Goal: Task Accomplishment & Management: Manage account settings

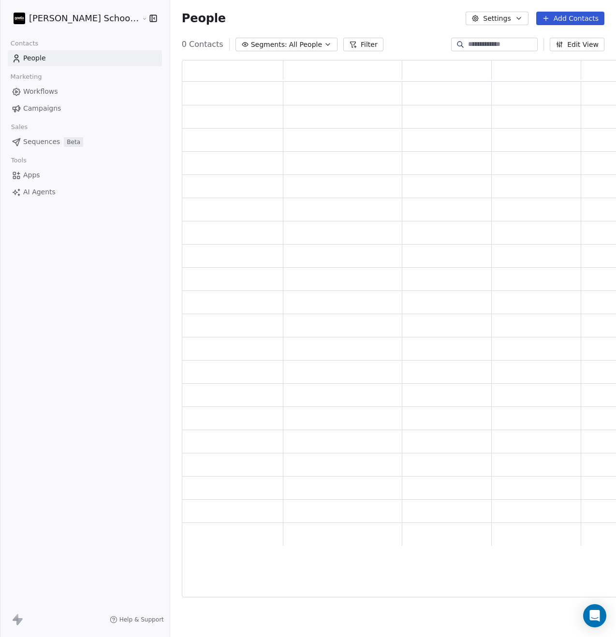
scroll to position [530, 447]
click at [90, 22] on html "[PERSON_NAME] School of Finance LLP Contacts People Marketing Workflows Campaig…" at bounding box center [308, 318] width 616 height 637
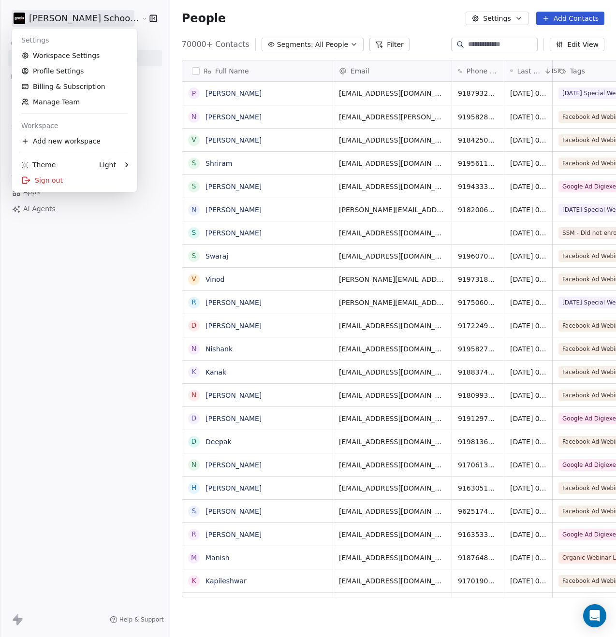
scroll to position [553, 470]
click at [59, 139] on div "Add new workspace" at bounding box center [74, 140] width 118 height 15
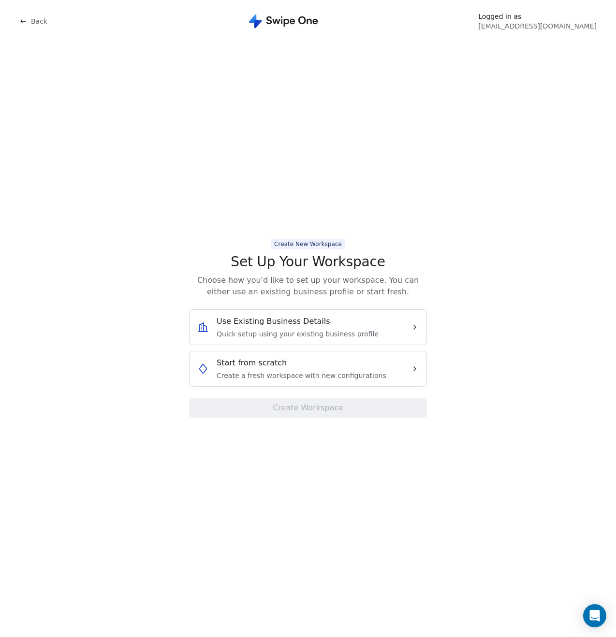
click at [302, 371] on span "Create a fresh workspace with new configurations" at bounding box center [301, 376] width 170 height 10
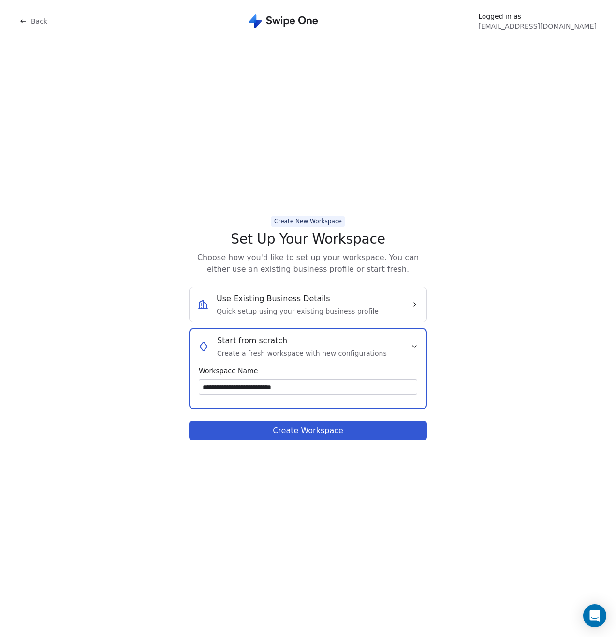
type input "**********"
click at [293, 434] on button "Create Workspace" at bounding box center [308, 430] width 238 height 19
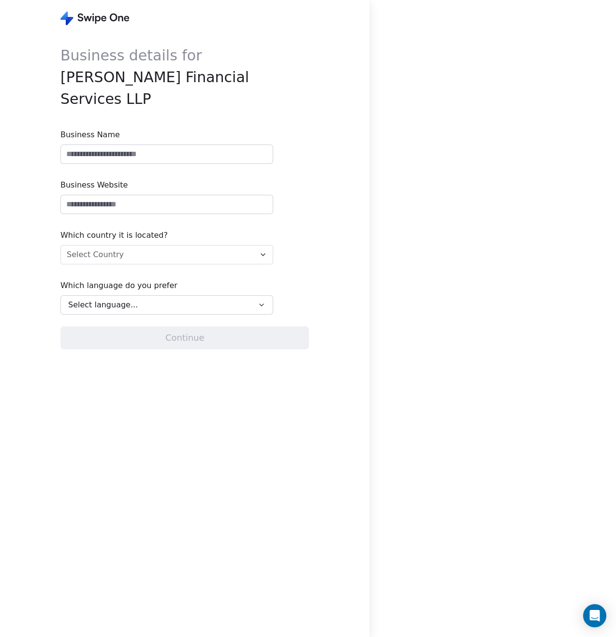
click at [105, 145] on input at bounding box center [167, 154] width 212 height 18
type input "**********"
click at [111, 195] on input "url" at bounding box center [167, 204] width 212 height 18
type input "**********"
click at [112, 231] on html "**********" at bounding box center [308, 318] width 616 height 637
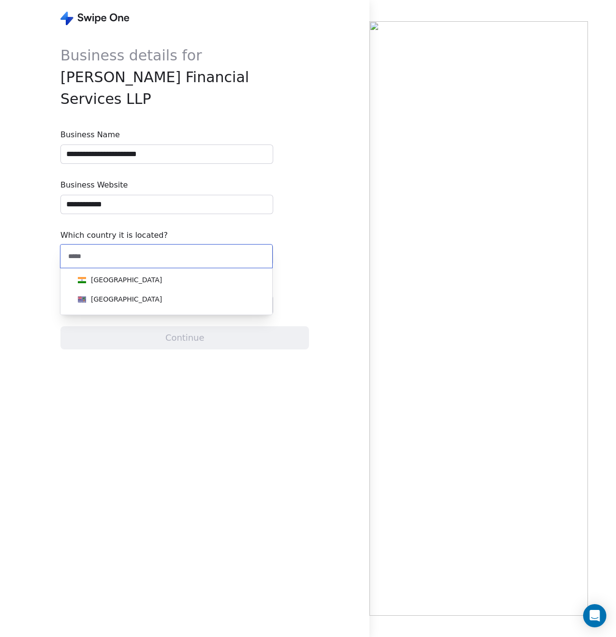
type input "*****"
click at [122, 282] on div "[GEOGRAPHIC_DATA]" at bounding box center [166, 279] width 185 height 11
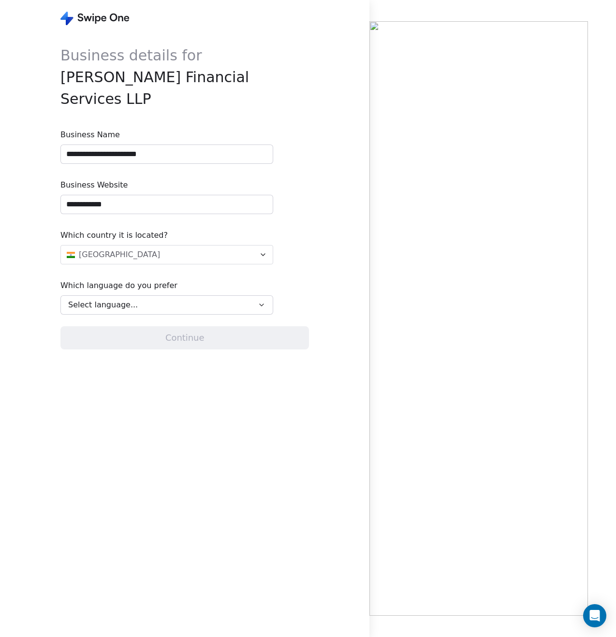
click at [132, 299] on div "Select language..." at bounding box center [160, 305] width 184 height 12
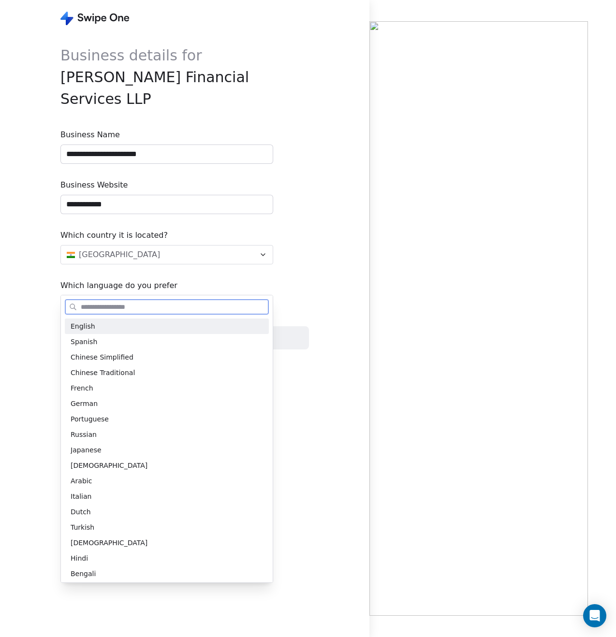
click at [140, 328] on div "English" at bounding box center [167, 326] width 192 height 10
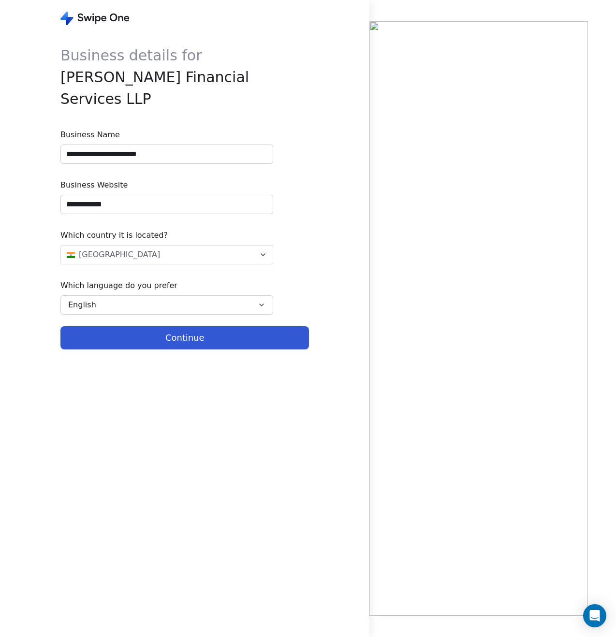
click at [184, 326] on button "Continue" at bounding box center [184, 337] width 248 height 23
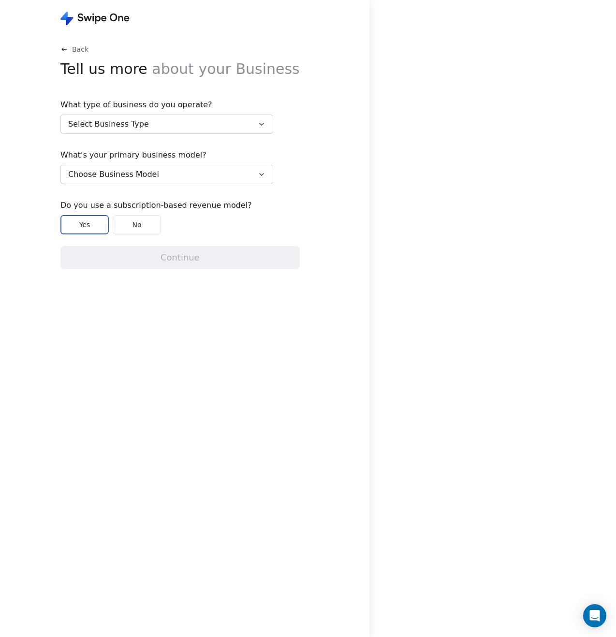
click at [162, 125] on button "Select Business Type" at bounding box center [166, 124] width 213 height 19
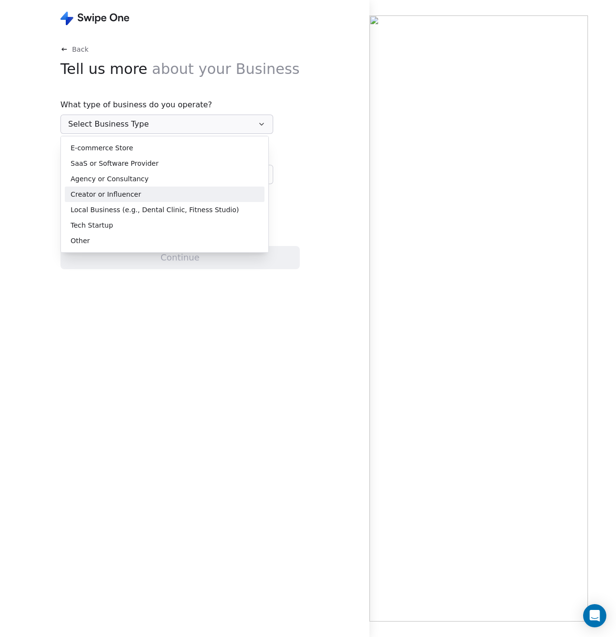
click at [168, 194] on div "Creator or Influencer" at bounding box center [165, 194] width 188 height 10
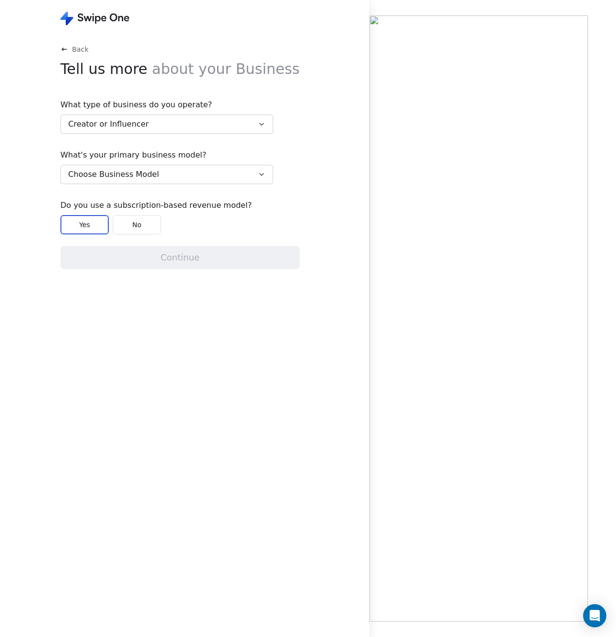
click at [169, 178] on button "Choose Business Model" at bounding box center [166, 174] width 213 height 19
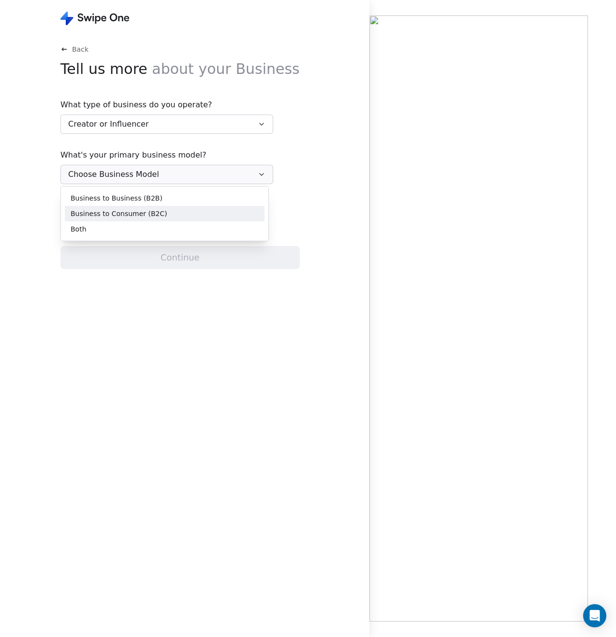
click at [168, 213] on div "Business to Consumer (B2C)" at bounding box center [165, 214] width 188 height 10
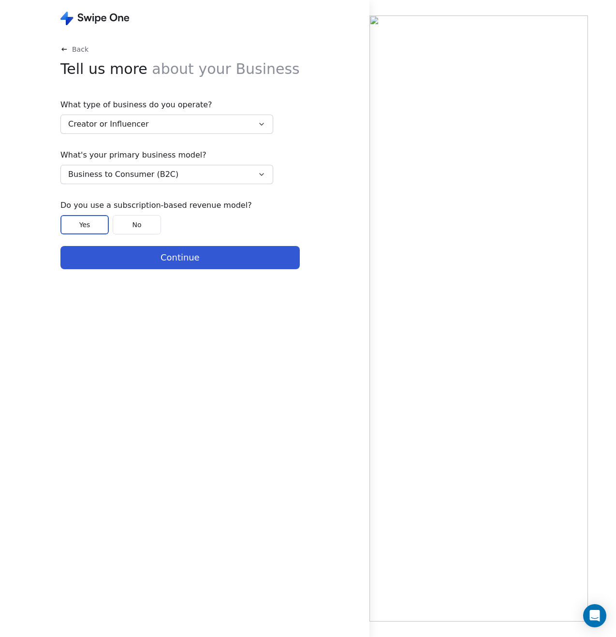
click at [177, 259] on button "Continue" at bounding box center [179, 257] width 239 height 23
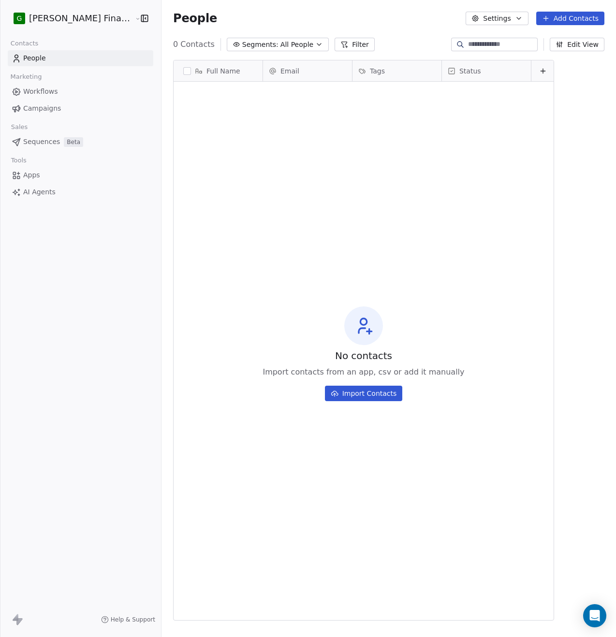
scroll to position [553, 478]
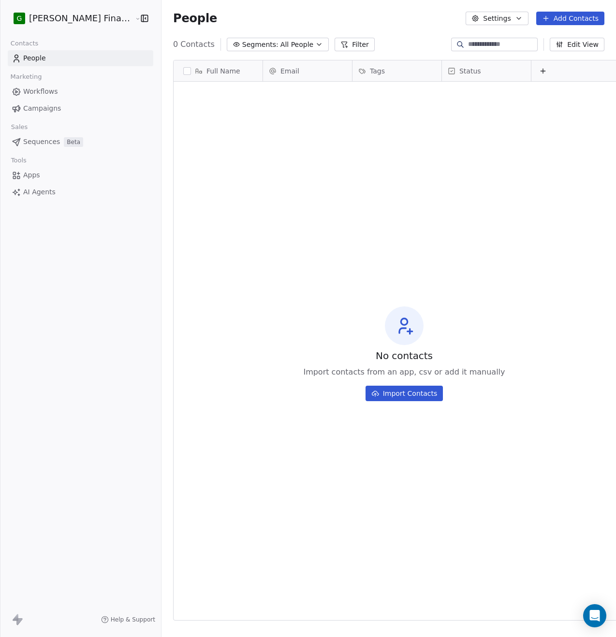
click at [577, 44] on button "Edit View" at bounding box center [576, 45] width 55 height 14
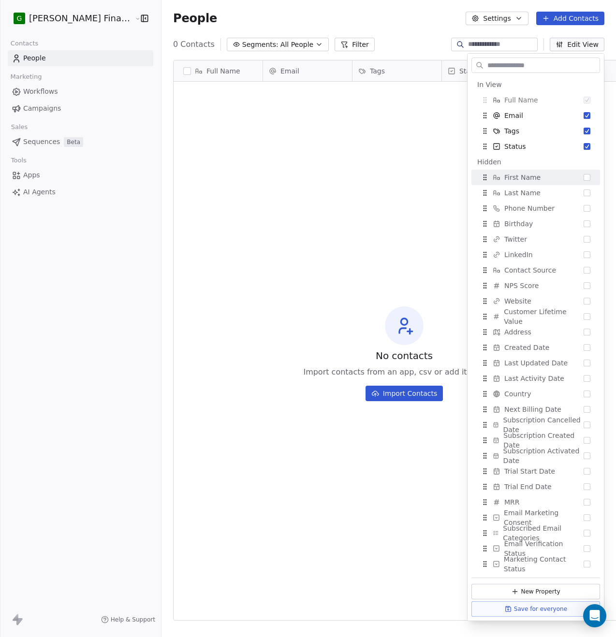
click at [430, 170] on div "No contacts Import contacts from an app, csv or add it manually Import Contacts" at bounding box center [403, 354] width 461 height 540
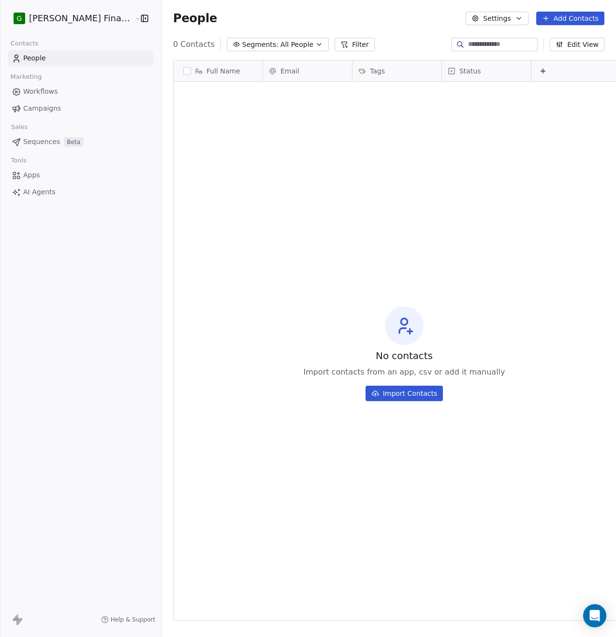
click at [47, 109] on span "Campaigns" at bounding box center [42, 108] width 38 height 10
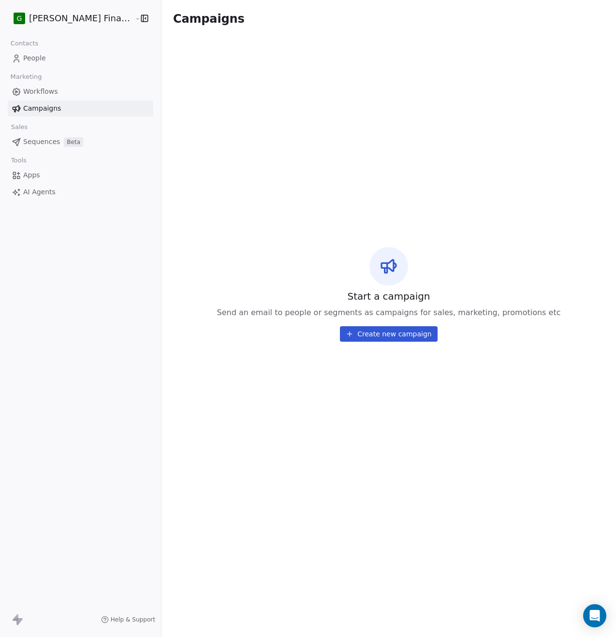
click at [46, 94] on span "Workflows" at bounding box center [40, 92] width 35 height 10
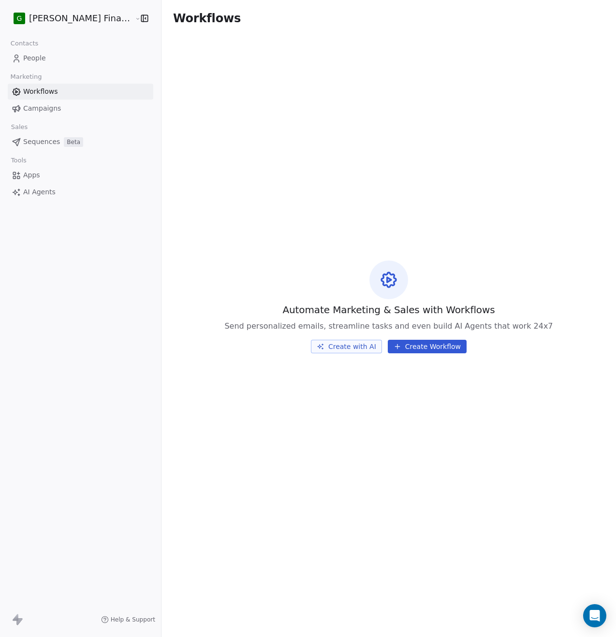
click at [89, 20] on html "G [PERSON_NAME] Financial Services Contacts People Marketing Workflows Campaign…" at bounding box center [308, 318] width 616 height 637
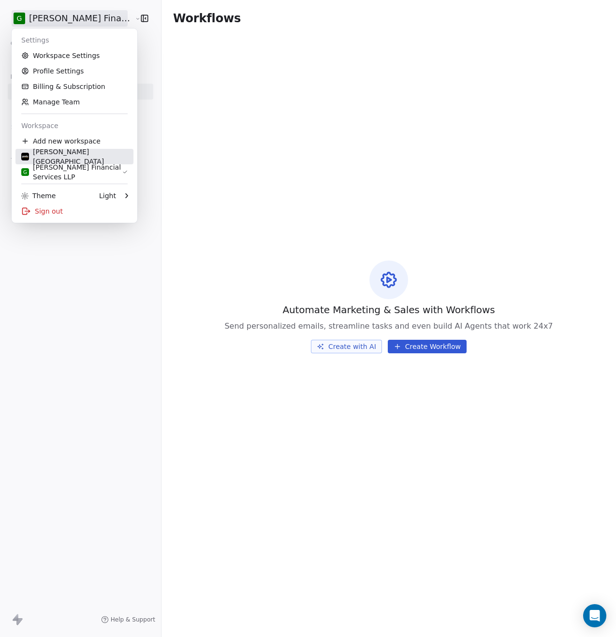
click at [84, 159] on div "[PERSON_NAME][GEOGRAPHIC_DATA]" at bounding box center [74, 156] width 106 height 19
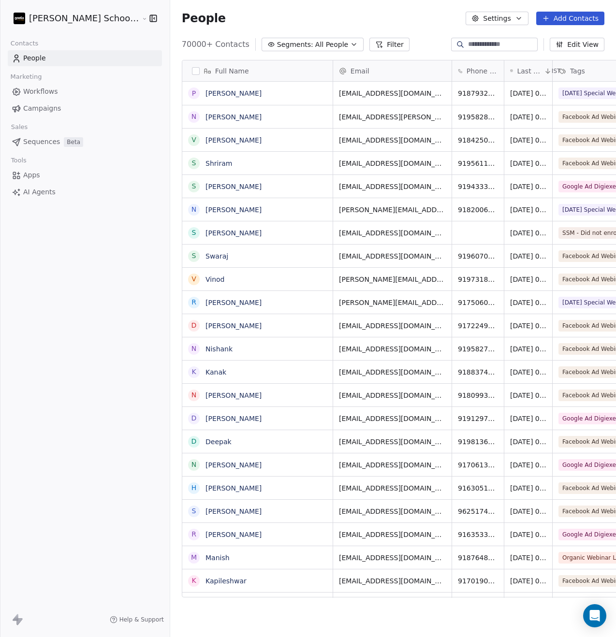
scroll to position [553, 470]
click at [81, 7] on div "[PERSON_NAME] School of Finance LLP" at bounding box center [85, 18] width 170 height 37
click at [84, 18] on html "[PERSON_NAME] School of Finance LLP Contacts People Marketing Workflows Campaig…" at bounding box center [308, 318] width 616 height 637
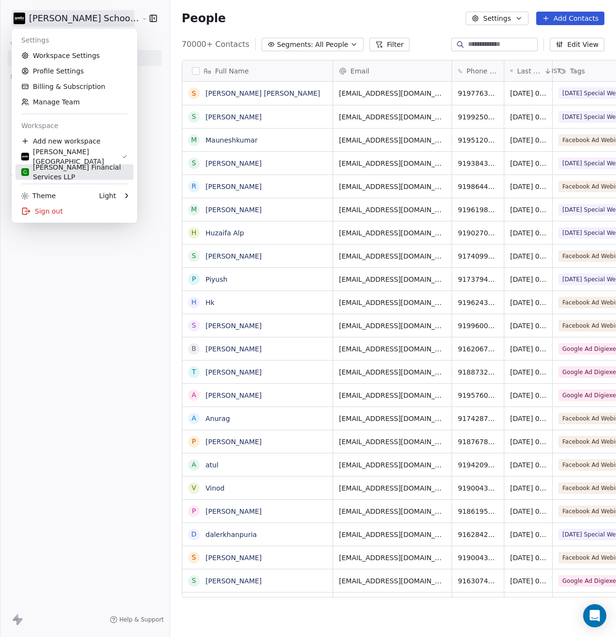
click at [86, 175] on div "G [PERSON_NAME] Financial Services LLP" at bounding box center [74, 171] width 106 height 19
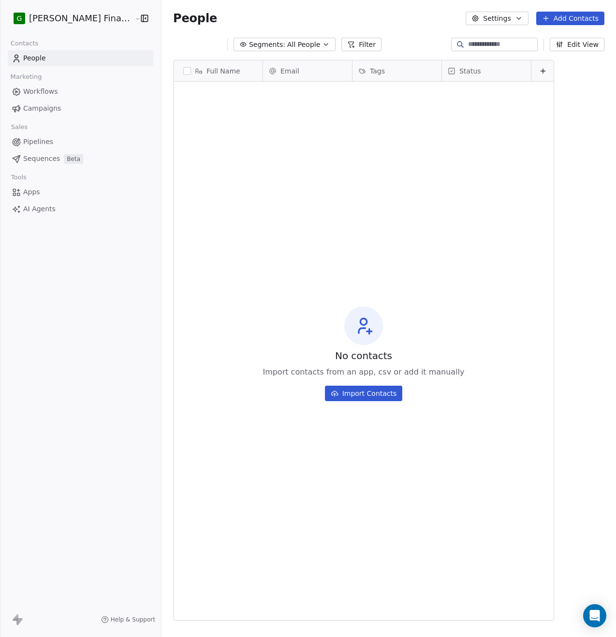
scroll to position [553, 478]
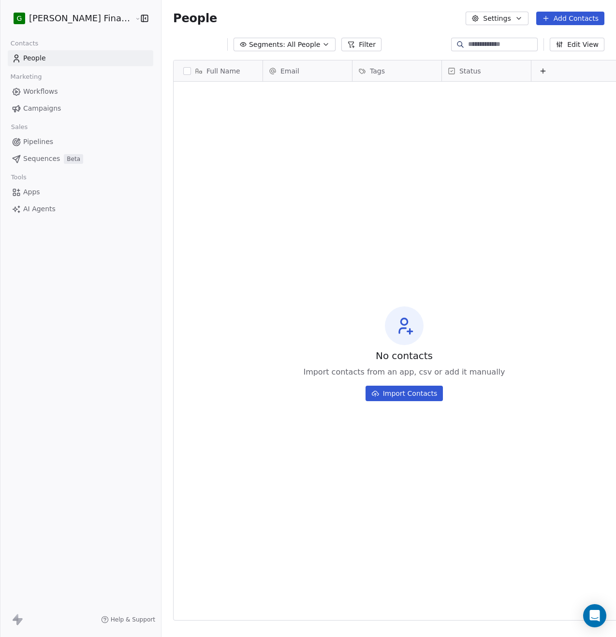
click at [92, 23] on html "G [PERSON_NAME] Financial Services Contacts People Marketing Workflows Campaign…" at bounding box center [308, 318] width 616 height 637
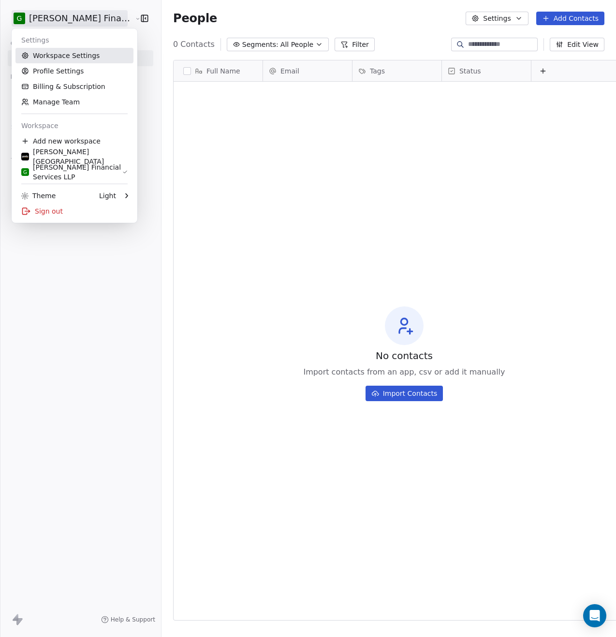
click at [82, 58] on link "Workspace Settings" at bounding box center [74, 55] width 118 height 15
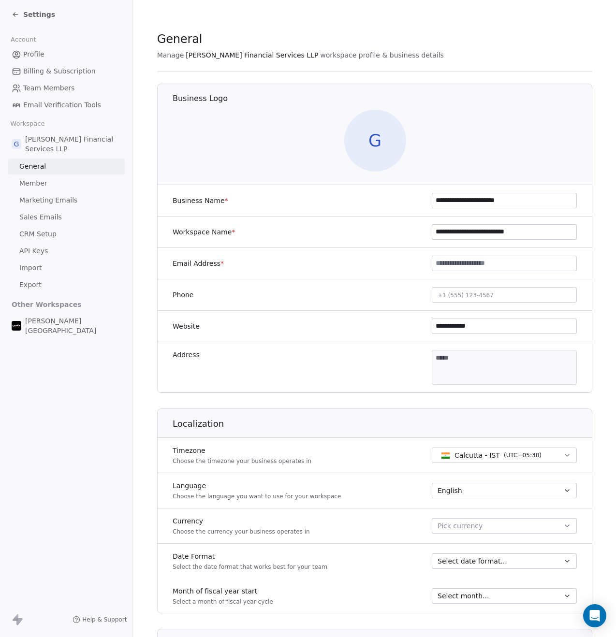
click at [198, 199] on label "Business Name *" at bounding box center [201, 201] width 56 height 10
drag, startPoint x: 475, startPoint y: 232, endPoint x: 527, endPoint y: 231, distance: 52.2
click at [527, 231] on input "**********" at bounding box center [504, 232] width 144 height 14
drag, startPoint x: 522, startPoint y: 233, endPoint x: 476, endPoint y: 233, distance: 45.4
click at [476, 233] on input "**********" at bounding box center [504, 232] width 144 height 14
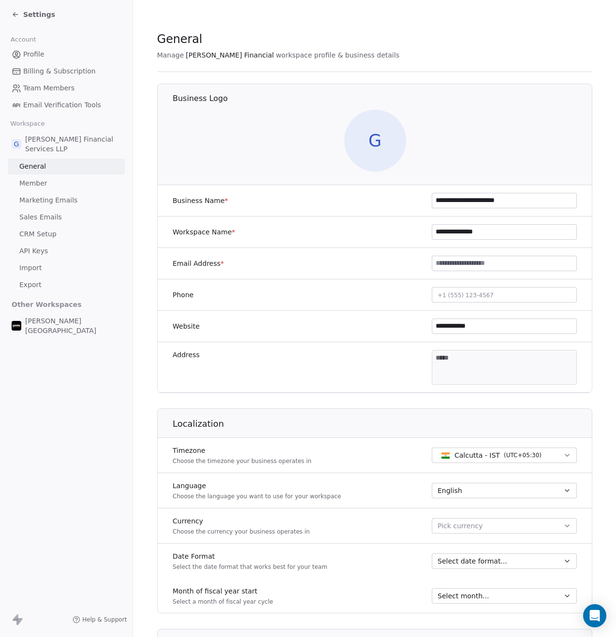
type input "**********"
click at [446, 265] on input at bounding box center [504, 263] width 144 height 14
click at [388, 265] on div "Email Address *" at bounding box center [374, 263] width 435 height 31
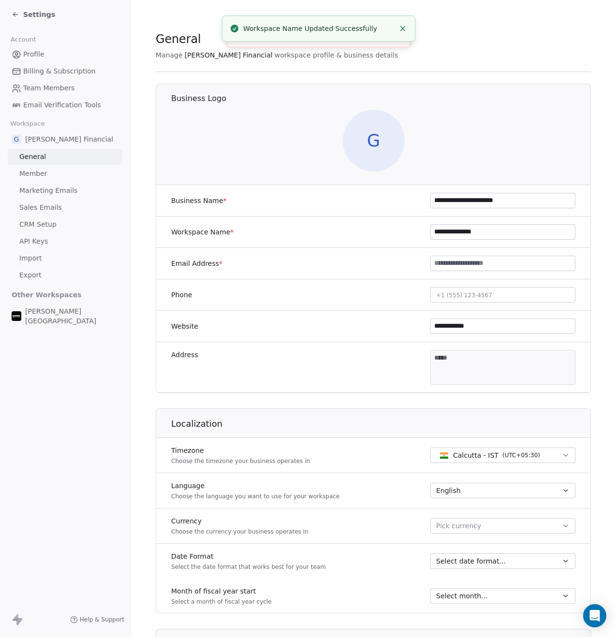
click at [442, 267] on input at bounding box center [503, 263] width 144 height 14
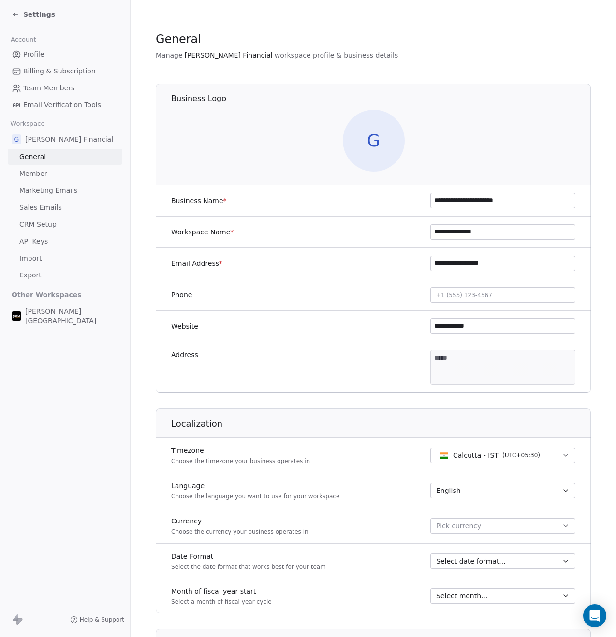
type input "**********"
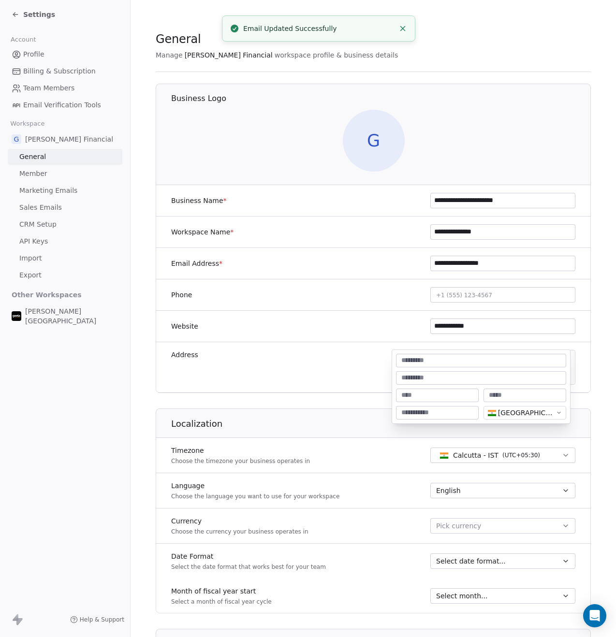
click at [485, 360] on body "**********" at bounding box center [308, 318] width 616 height 637
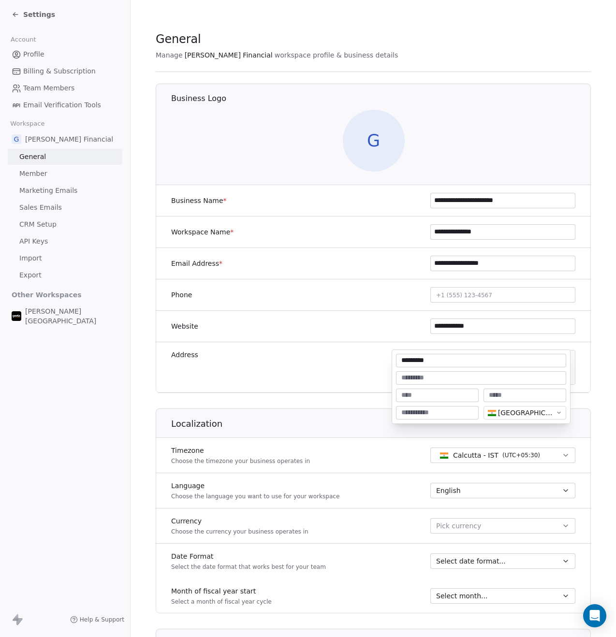
type input "*********"
click at [433, 397] on input at bounding box center [437, 395] width 79 height 10
type input "*****"
type input "**********"
type input "******"
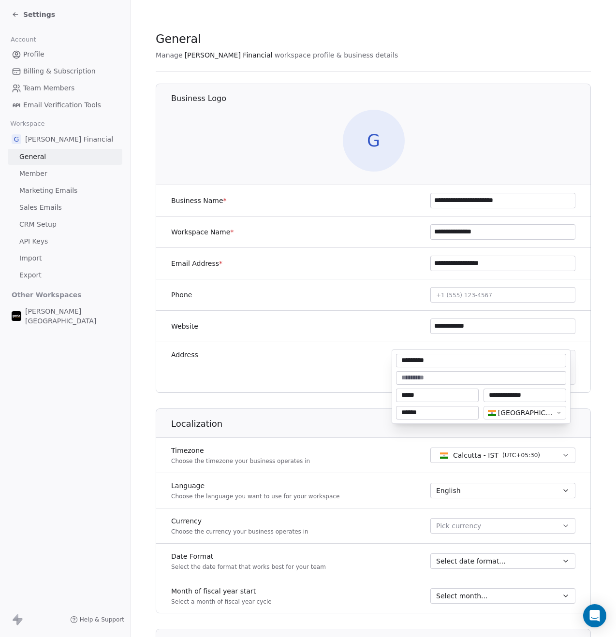
type textarea "**********"
click at [376, 376] on html "**********" at bounding box center [308, 318] width 616 height 637
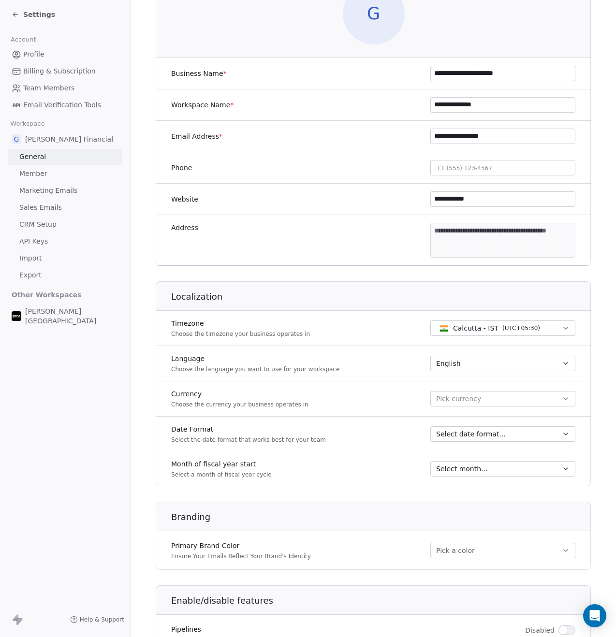
scroll to position [139, 0]
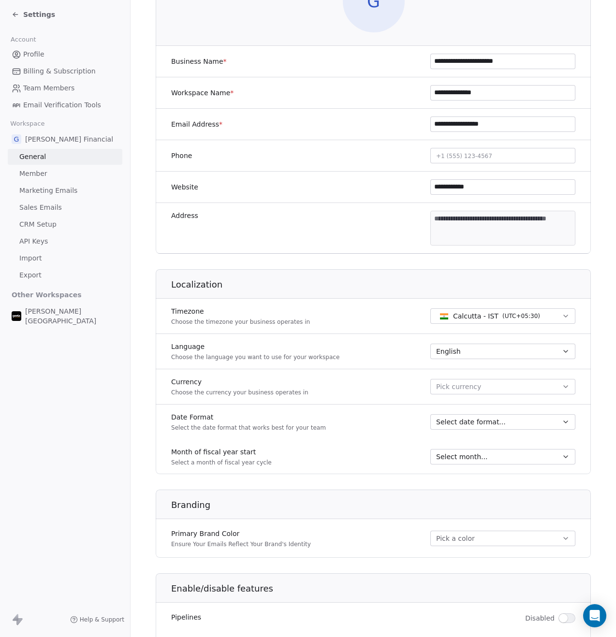
click at [453, 389] on span "Pick currency" at bounding box center [458, 387] width 45 height 10
type input "***"
click at [469, 412] on span "Indian Rupee" at bounding box center [478, 414] width 44 height 10
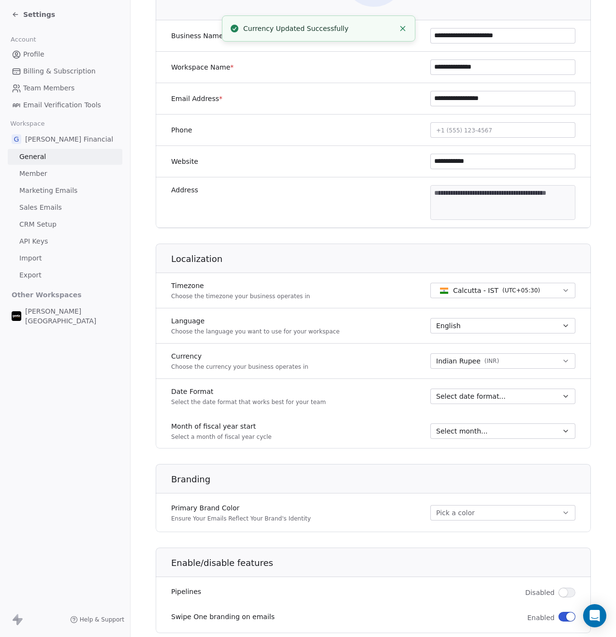
scroll to position [166, 0]
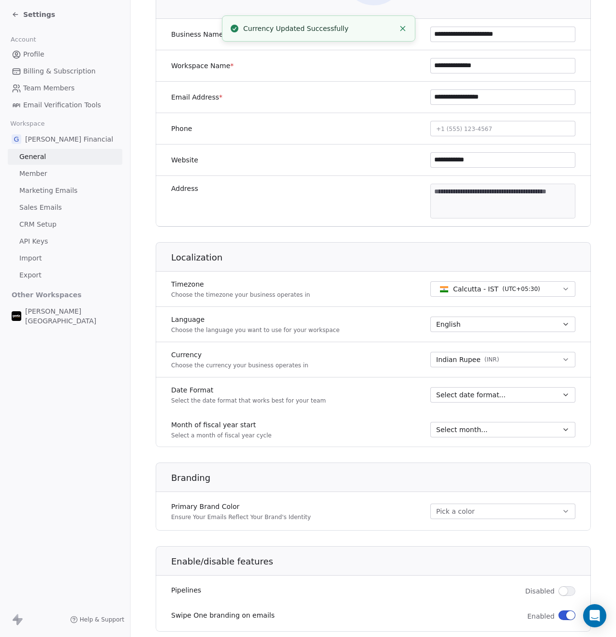
click at [455, 395] on span "Select date format..." at bounding box center [471, 395] width 70 height 10
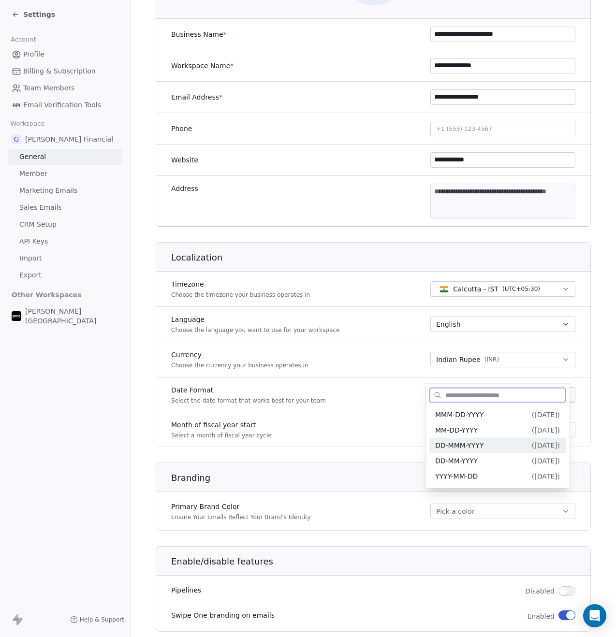
click at [491, 450] on div "DD-MMM-YYYY ( [DATE] )" at bounding box center [497, 445] width 136 height 15
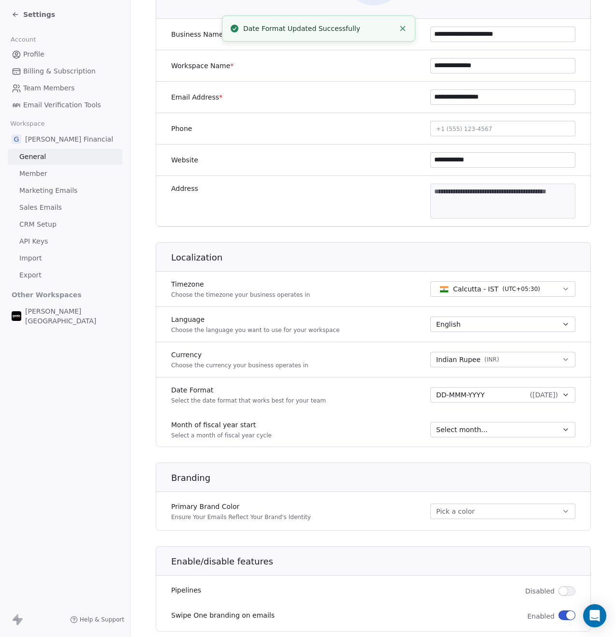
click at [449, 431] on span "Select month..." at bounding box center [461, 430] width 51 height 10
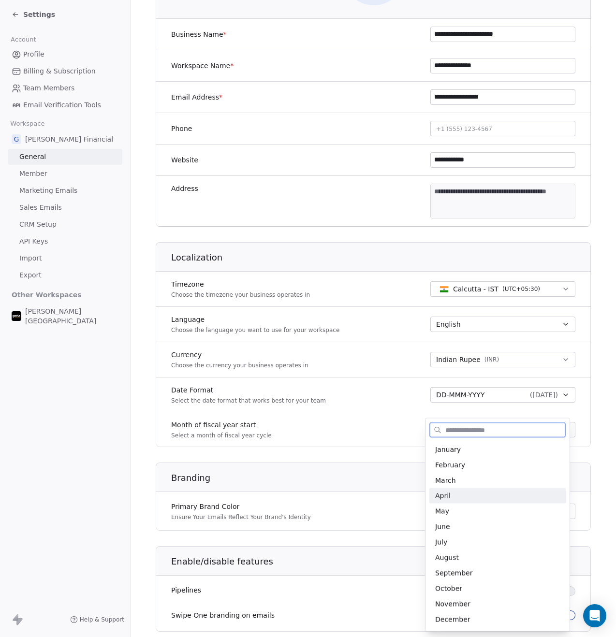
click at [465, 497] on span "April" at bounding box center [497, 496] width 125 height 10
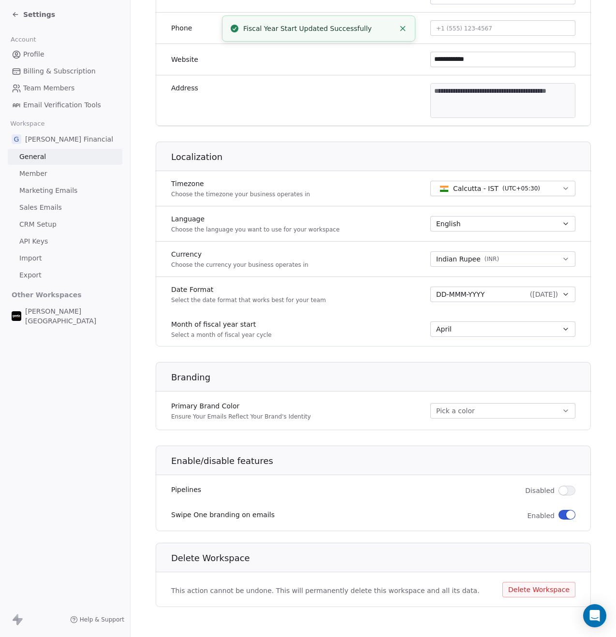
scroll to position [268, 0]
click at [566, 515] on span "button" at bounding box center [570, 513] width 9 height 9
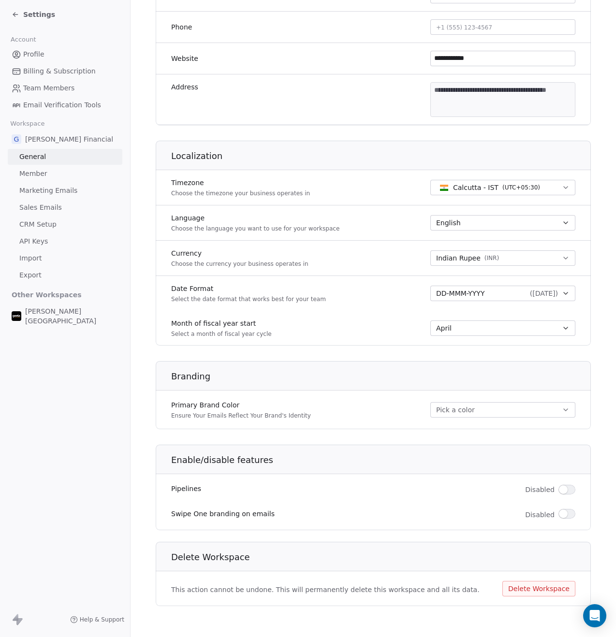
click at [560, 490] on span "button" at bounding box center [563, 489] width 9 height 9
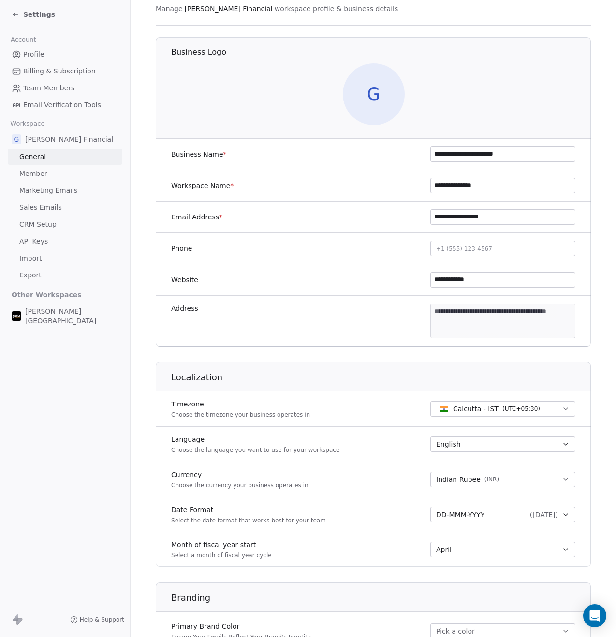
scroll to position [0, 0]
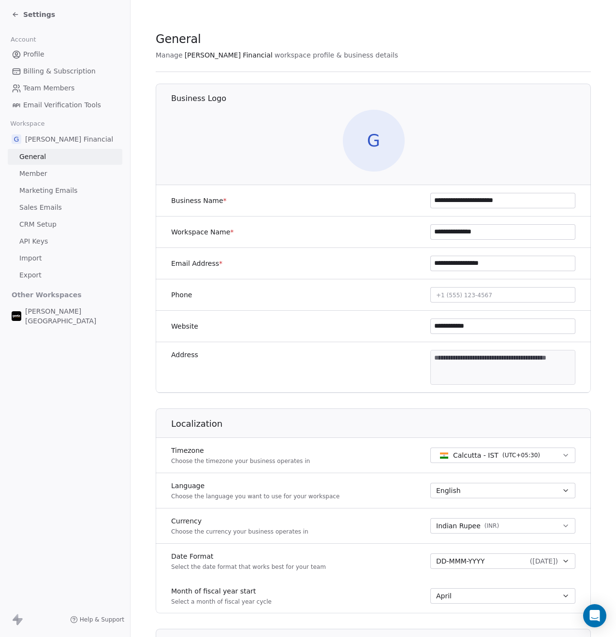
click at [56, 177] on link "Member" at bounding box center [65, 174] width 115 height 16
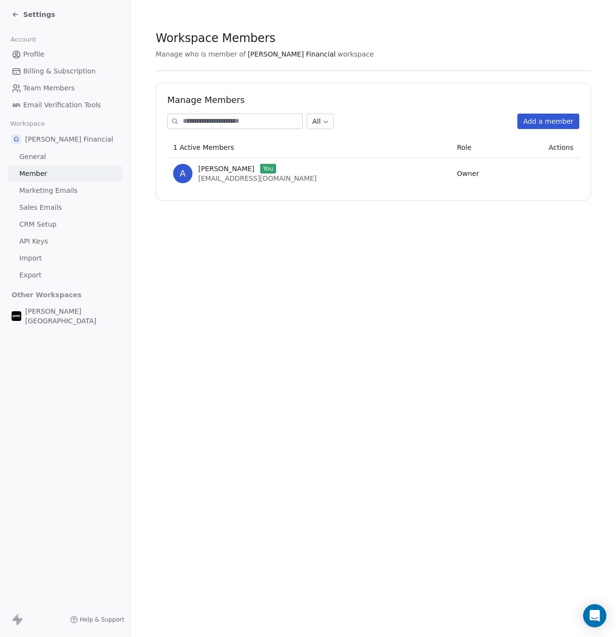
click at [65, 195] on span "Marketing Emails" at bounding box center [48, 191] width 58 height 10
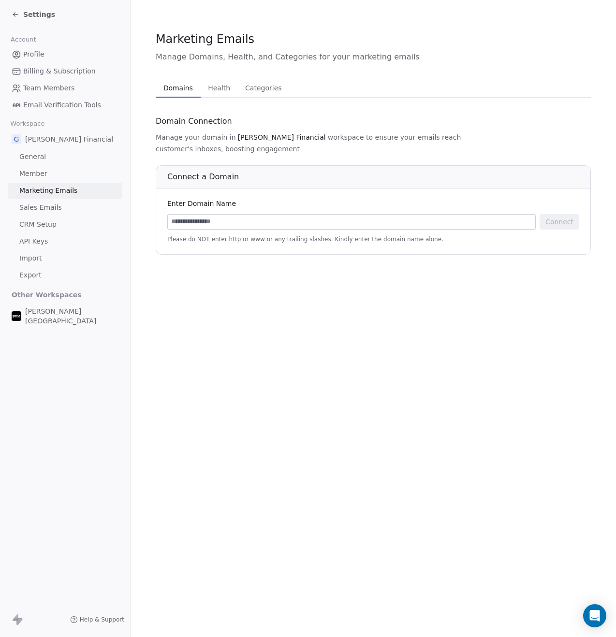
click at [24, 16] on span "Settings" at bounding box center [39, 15] width 32 height 10
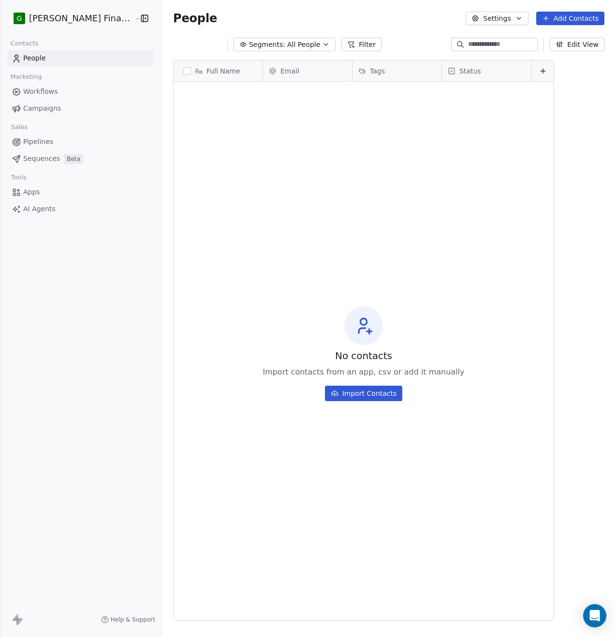
scroll to position [553, 478]
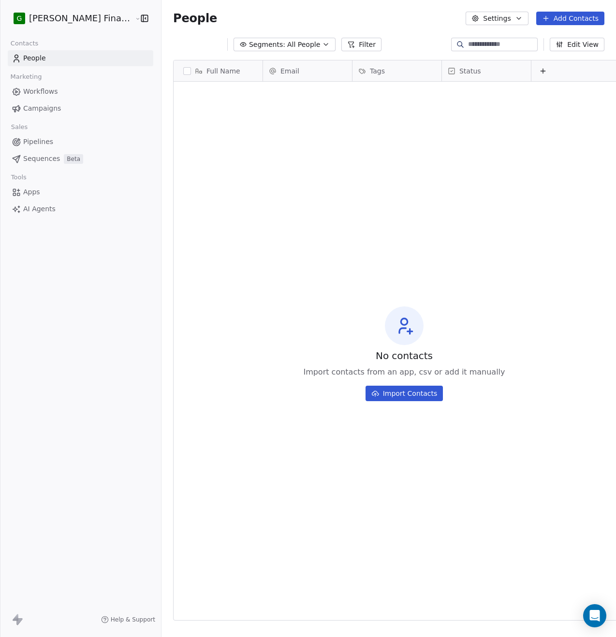
click at [77, 20] on html "G [PERSON_NAME] Financial Services Contacts People Marketing Workflows Campaign…" at bounding box center [308, 318] width 616 height 637
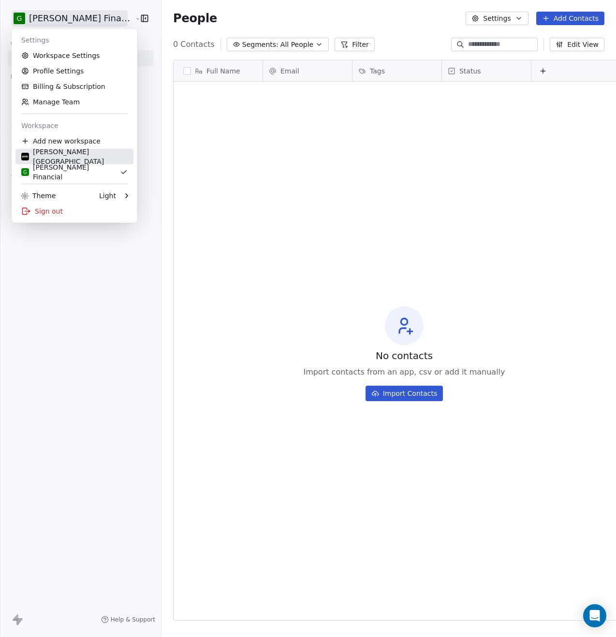
click at [98, 156] on div "[PERSON_NAME][GEOGRAPHIC_DATA]" at bounding box center [74, 156] width 106 height 19
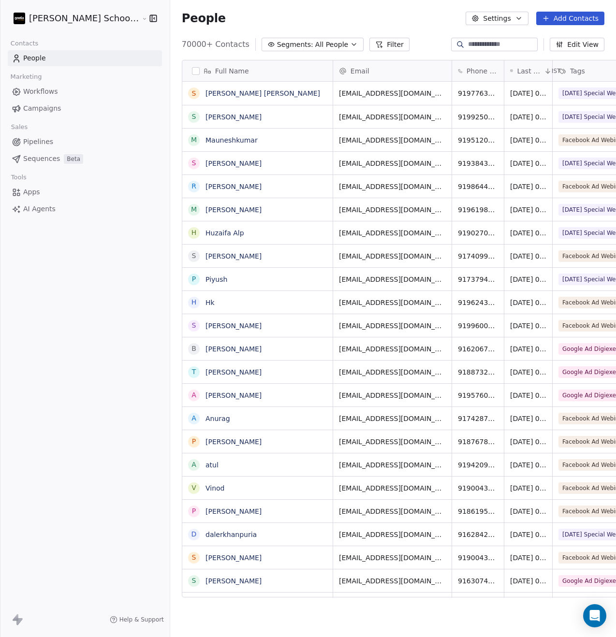
scroll to position [553, 470]
click at [83, 25] on html "[PERSON_NAME] School of Finance LLP Contacts People Marketing Workflows Campaig…" at bounding box center [308, 318] width 616 height 637
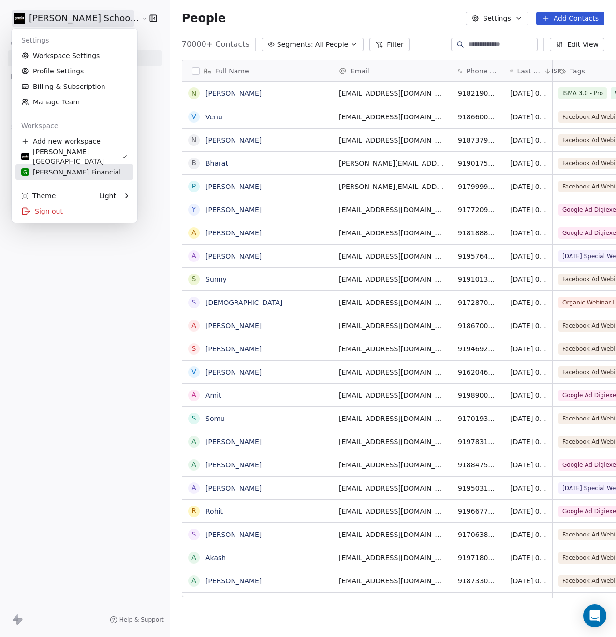
click at [86, 176] on div "G [PERSON_NAME] Financial" at bounding box center [74, 172] width 106 height 10
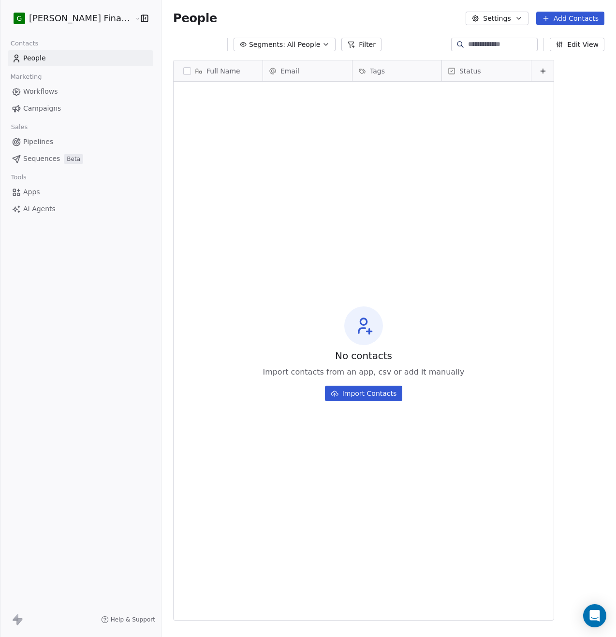
scroll to position [553, 478]
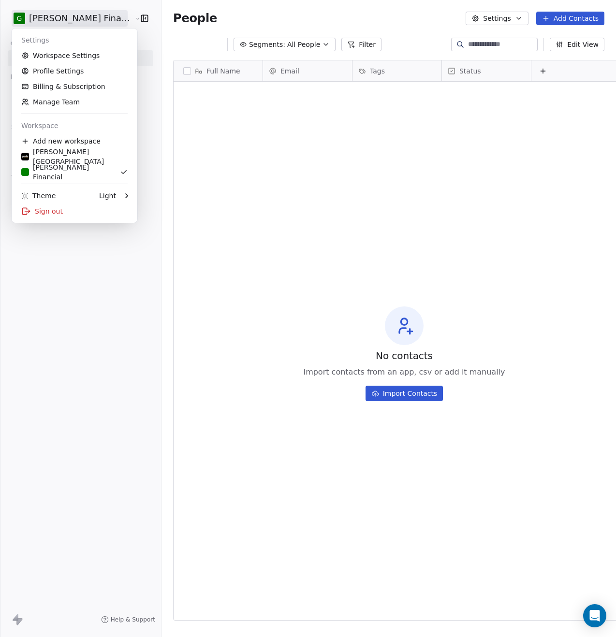
click at [85, 20] on html "G [PERSON_NAME] Financial Services Contacts People Marketing Workflows Campaign…" at bounding box center [308, 318] width 616 height 637
click at [74, 56] on link "Workspace Settings" at bounding box center [74, 55] width 118 height 15
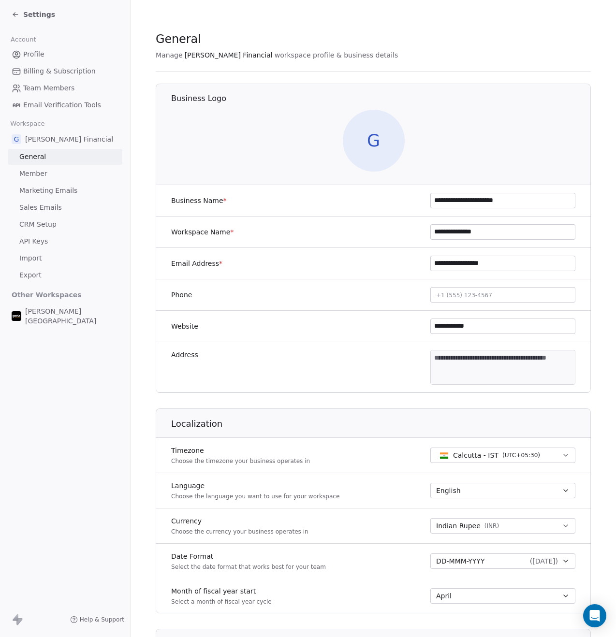
click at [39, 172] on span "Member" at bounding box center [33, 174] width 28 height 10
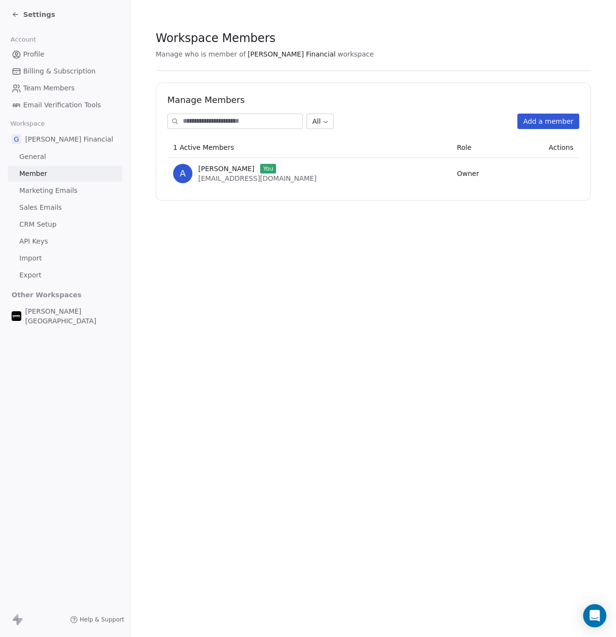
click at [49, 194] on span "Marketing Emails" at bounding box center [48, 191] width 58 height 10
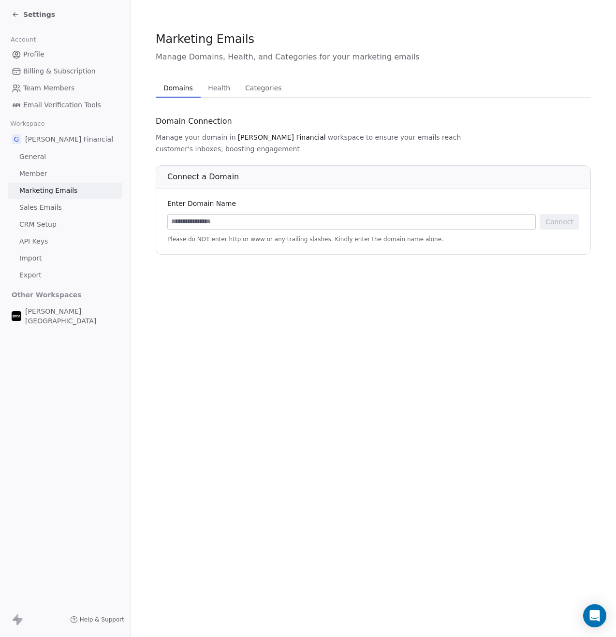
click at [205, 215] on input at bounding box center [351, 222] width 367 height 14
type input "**********"
click at [557, 214] on button "Connect" at bounding box center [559, 221] width 40 height 15
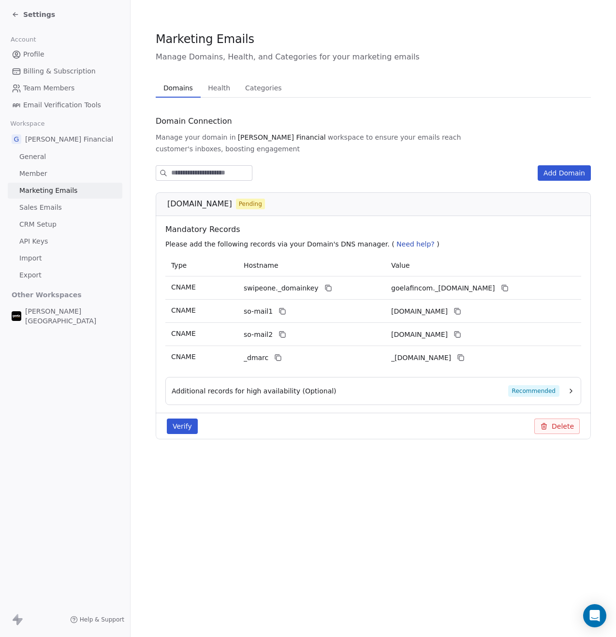
click at [565, 385] on button "Additional records for high availability (Optional) Recommended" at bounding box center [373, 391] width 403 height 12
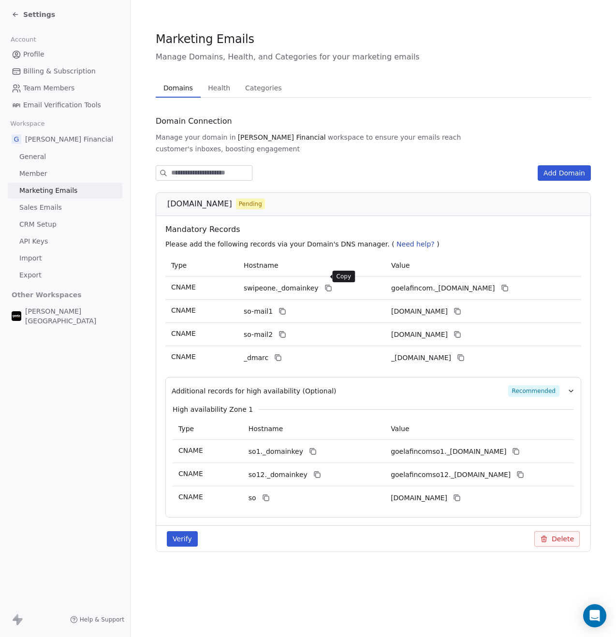
click at [324, 284] on icon at bounding box center [328, 288] width 8 height 8
click at [508, 284] on icon at bounding box center [505, 288] width 8 height 8
click at [284, 305] on button at bounding box center [282, 311] width 12 height 12
click at [461, 307] on icon at bounding box center [457, 311] width 8 height 8
click at [278, 331] on icon at bounding box center [282, 335] width 8 height 8
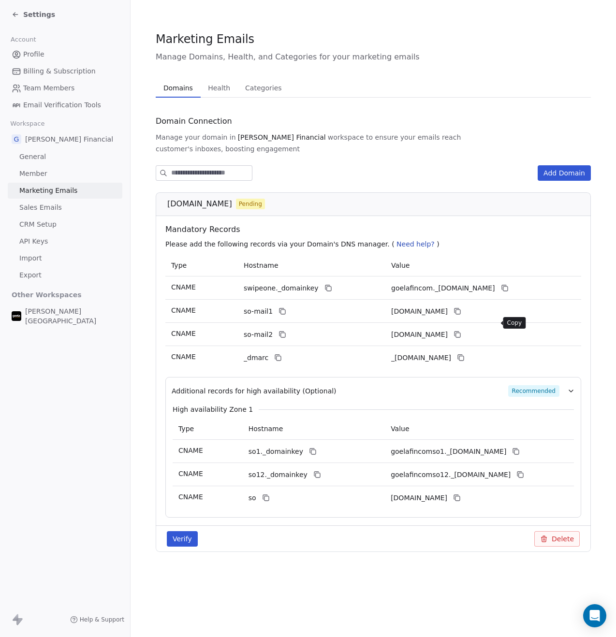
click at [461, 331] on icon at bounding box center [457, 335] width 8 height 8
click at [279, 356] on icon at bounding box center [278, 358] width 4 height 4
drag, startPoint x: 473, startPoint y: 347, endPoint x: 465, endPoint y: 350, distance: 8.3
click at [464, 354] on icon at bounding box center [461, 358] width 8 height 8
click at [312, 446] on button at bounding box center [313, 452] width 12 height 12
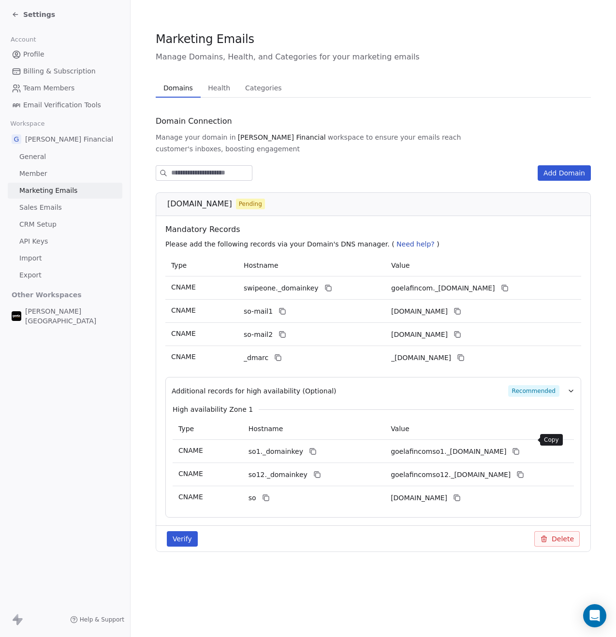
click at [519, 447] on icon at bounding box center [516, 451] width 8 height 8
click at [304, 469] on div "so12._domainkey" at bounding box center [301, 475] width 106 height 12
click at [315, 471] on icon at bounding box center [317, 475] width 8 height 8
click at [524, 471] on icon at bounding box center [520, 475] width 8 height 8
click at [270, 492] on button at bounding box center [266, 498] width 12 height 12
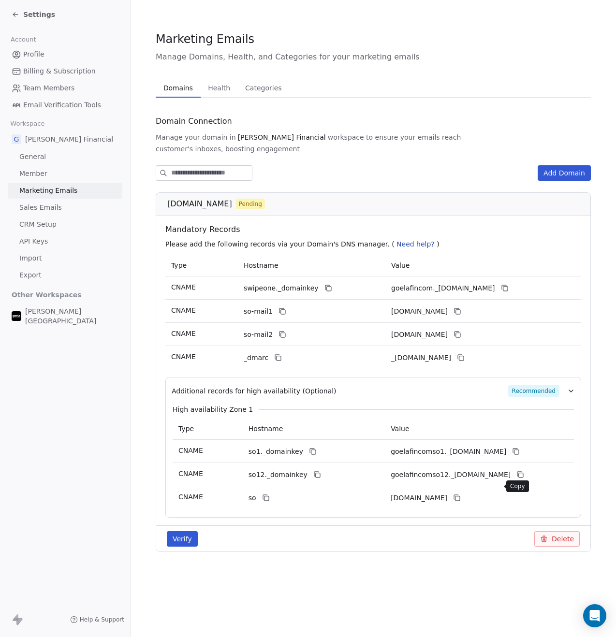
click at [461, 494] on icon at bounding box center [457, 498] width 8 height 8
click at [183, 531] on button "Verify" at bounding box center [182, 538] width 31 height 15
click at [215, 89] on span "Health" at bounding box center [219, 88] width 30 height 14
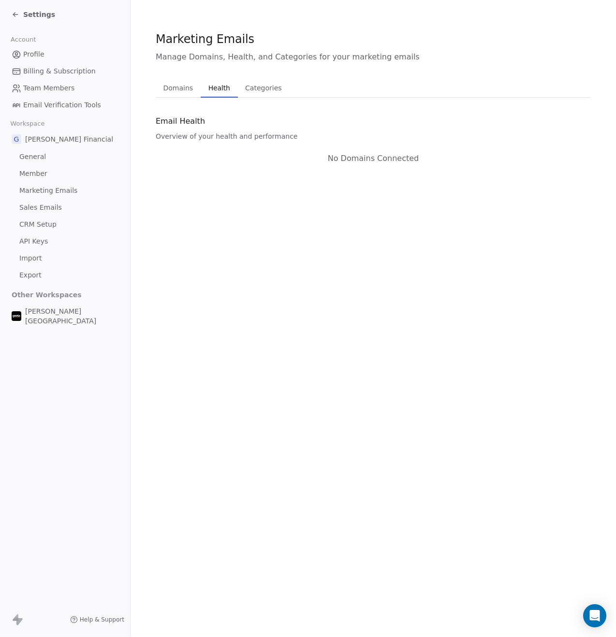
click at [260, 94] on span "Categories" at bounding box center [263, 88] width 44 height 14
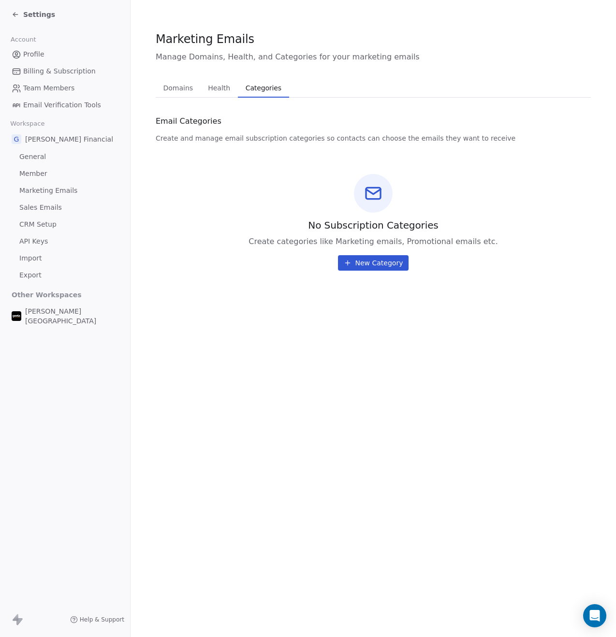
click at [169, 87] on span "Domains" at bounding box center [178, 88] width 38 height 14
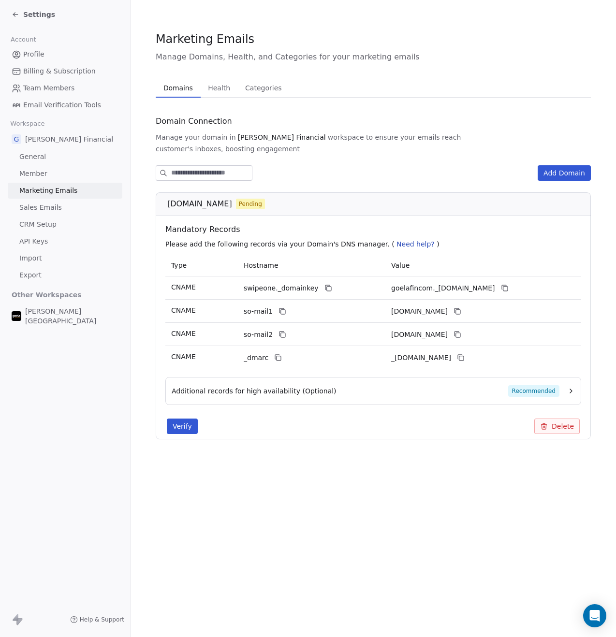
click at [180, 418] on button "Verify" at bounding box center [182, 425] width 31 height 15
click at [182, 418] on button "Verify" at bounding box center [182, 425] width 31 height 15
click at [30, 13] on span "Settings" at bounding box center [39, 15] width 32 height 10
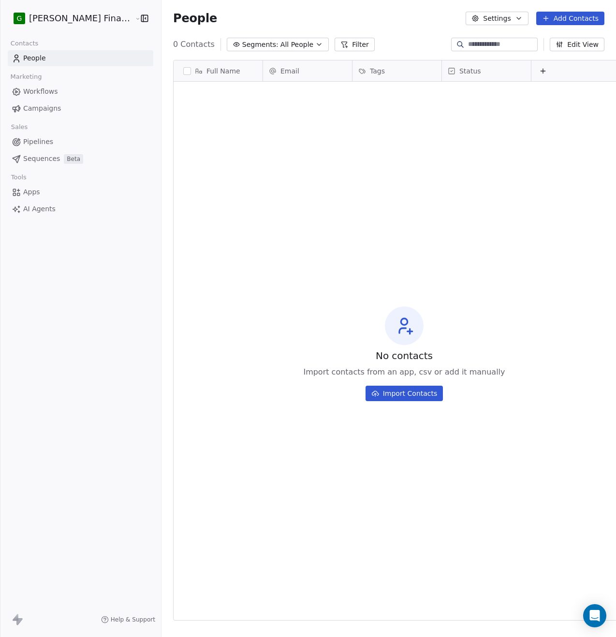
scroll to position [553, 478]
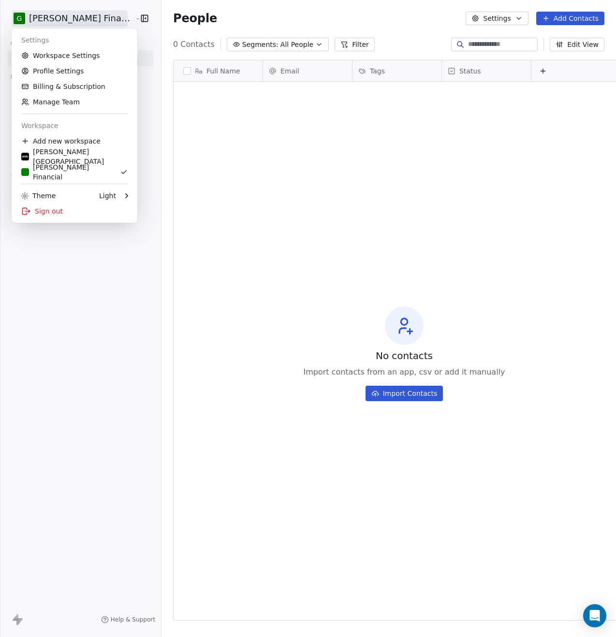
click at [70, 17] on html "G Goela Financial Services Contacts People Marketing Workflows Campaigns Sales …" at bounding box center [308, 318] width 616 height 637
click at [207, 227] on html "G Goela Financial Services Contacts People Marketing Workflows Campaigns Sales …" at bounding box center [308, 318] width 616 height 637
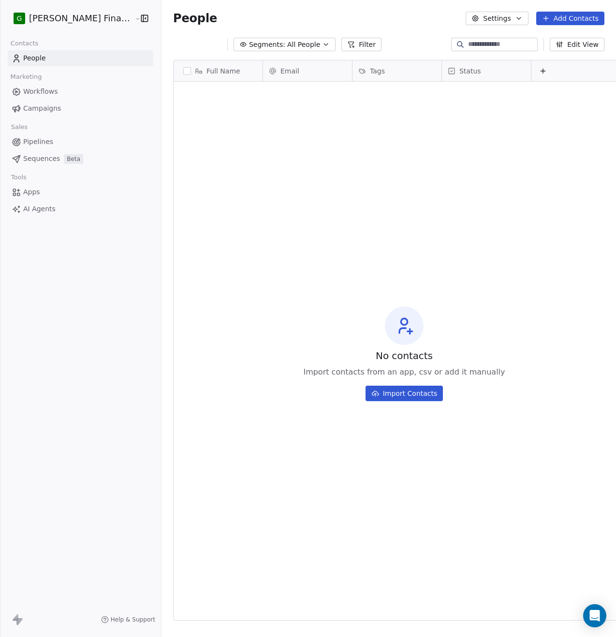
click at [72, 20] on html "G [PERSON_NAME] Financial Services Contacts People Marketing Workflows Campaign…" at bounding box center [308, 318] width 616 height 637
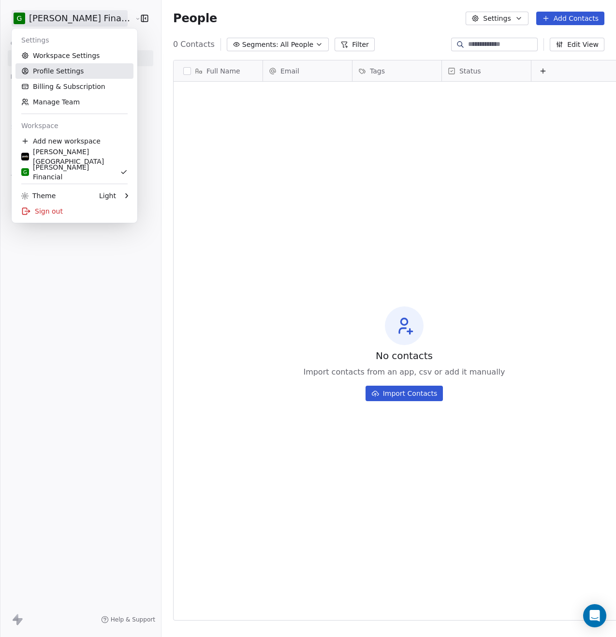
click at [58, 74] on link "Profile Settings" at bounding box center [74, 70] width 118 height 15
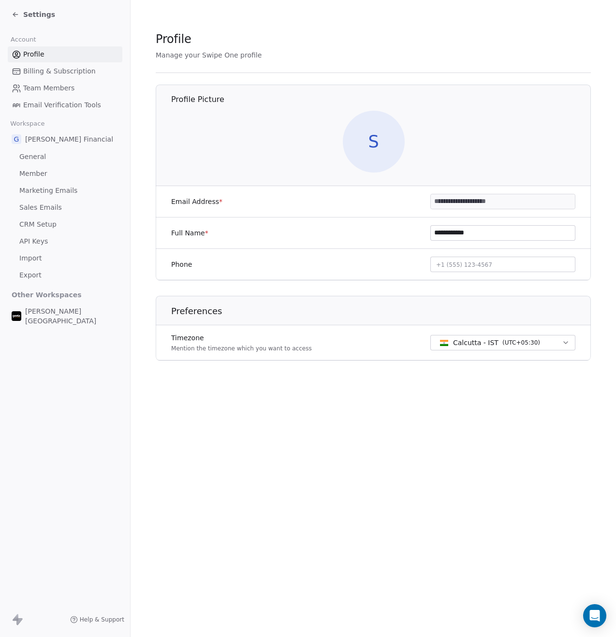
click at [19, 15] on icon at bounding box center [16, 15] width 8 height 8
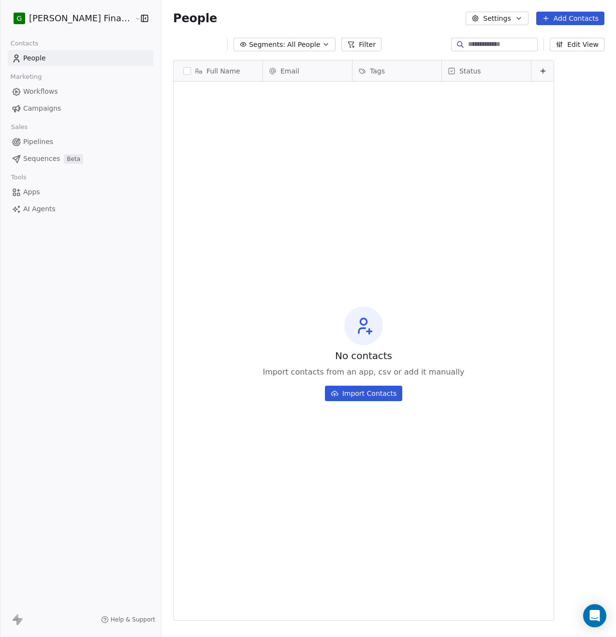
scroll to position [553, 478]
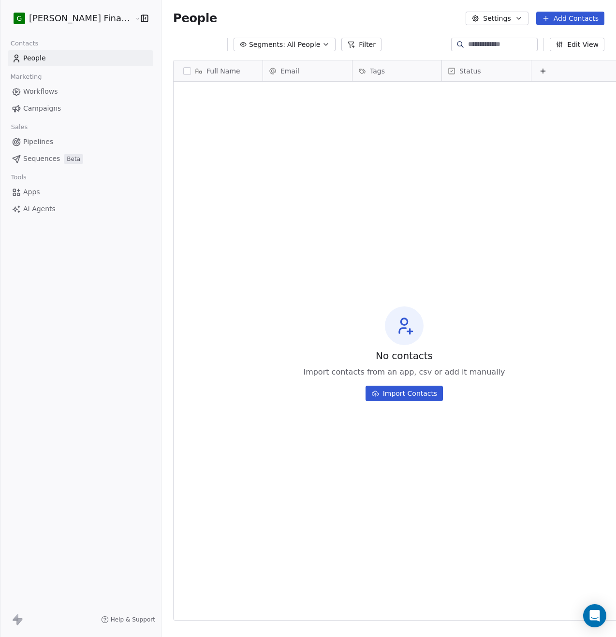
click at [45, 18] on html "G [PERSON_NAME] Financial Services Contacts People Marketing Workflows Campaign…" at bounding box center [308, 318] width 616 height 637
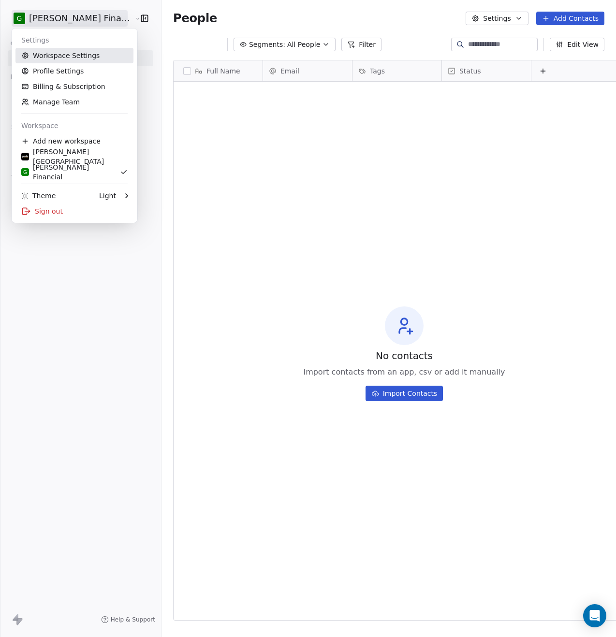
click at [57, 55] on link "Workspace Settings" at bounding box center [74, 55] width 118 height 15
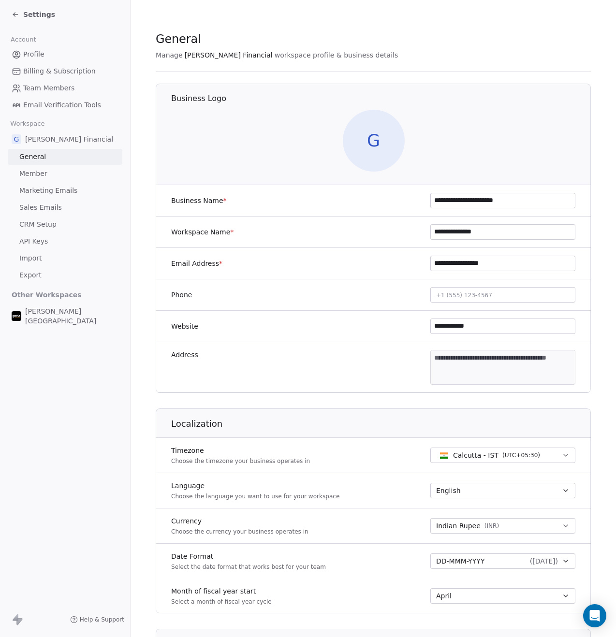
click at [31, 20] on div "Settings" at bounding box center [67, 15] width 111 height 14
click at [29, 15] on span "Settings" at bounding box center [39, 15] width 32 height 10
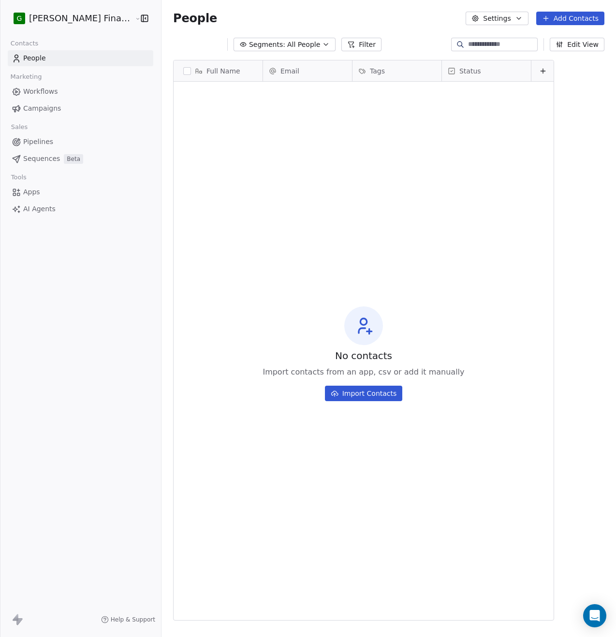
scroll to position [553, 478]
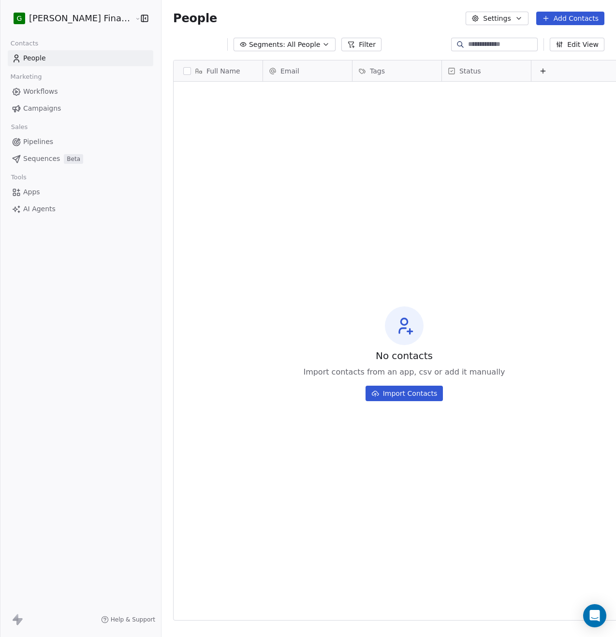
click at [37, 143] on span "Pipelines" at bounding box center [38, 142] width 30 height 10
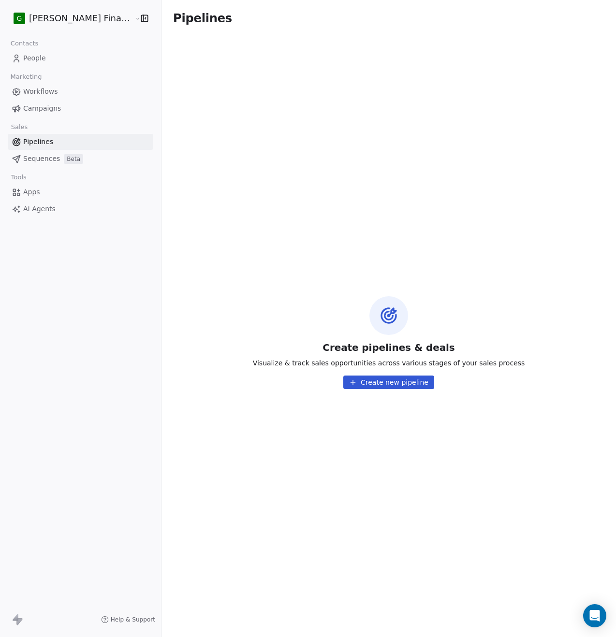
click at [73, 17] on html "G Goela Financial Services Contacts People Marketing Workflows Campaigns Sales …" at bounding box center [308, 318] width 616 height 637
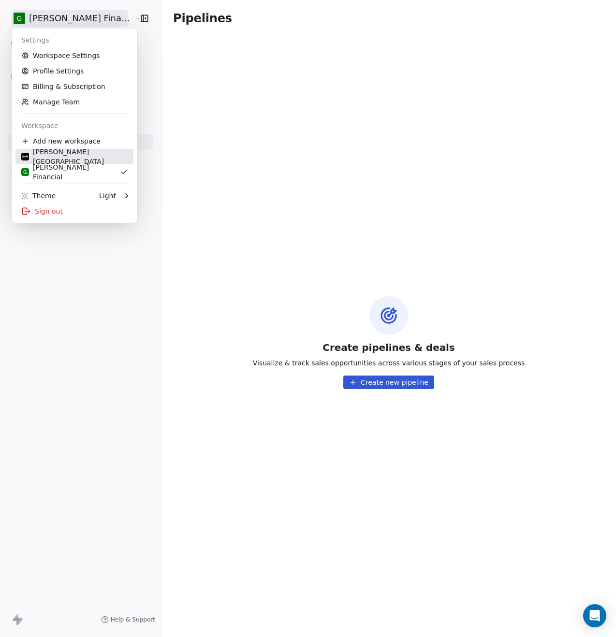
click at [62, 157] on div "[PERSON_NAME][GEOGRAPHIC_DATA]" at bounding box center [74, 156] width 106 height 19
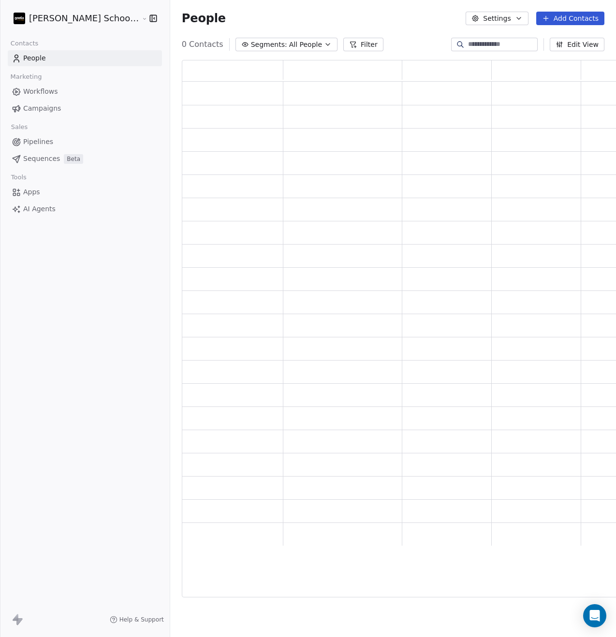
scroll to position [530, 447]
click at [89, 21] on html "Goela School of Finance LLP Contacts People Marketing Workflows Campaigns Sales…" at bounding box center [308, 318] width 616 height 637
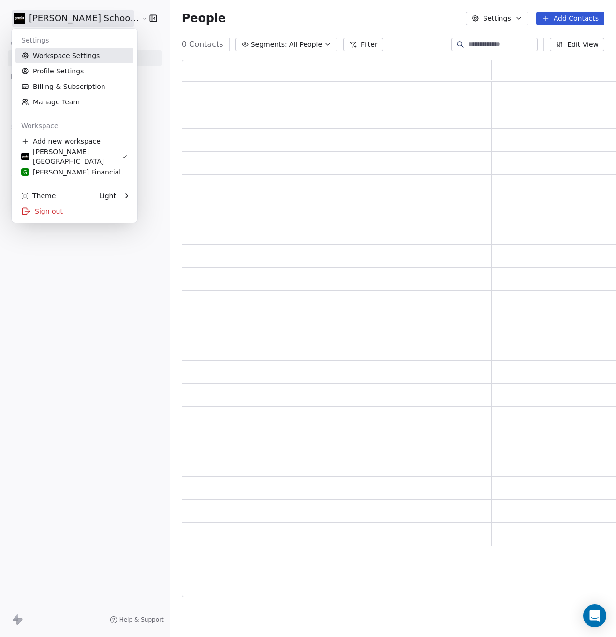
click at [73, 60] on link "Workspace Settings" at bounding box center [74, 55] width 118 height 15
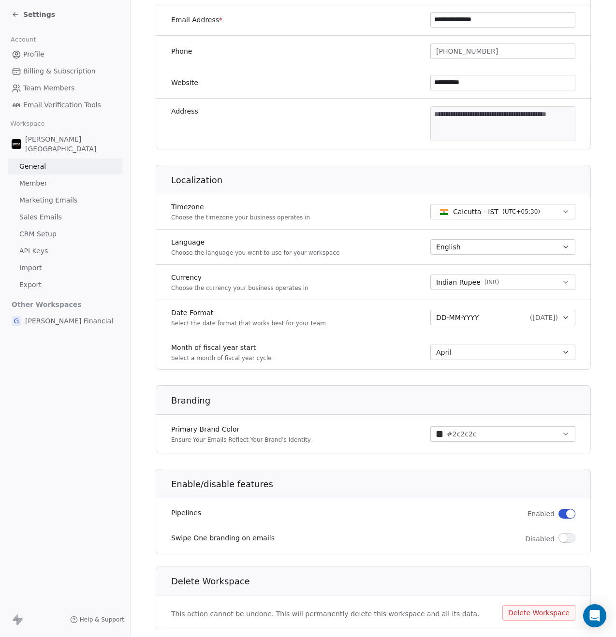
scroll to position [268, 0]
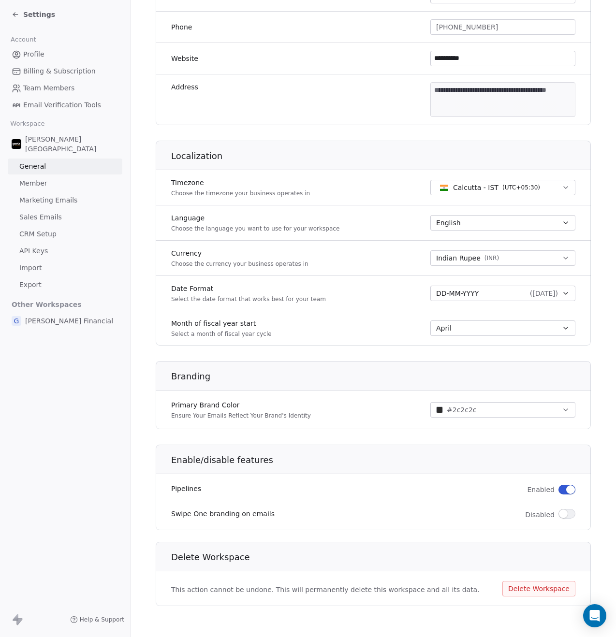
click at [559, 489] on button "button" at bounding box center [566, 490] width 17 height 10
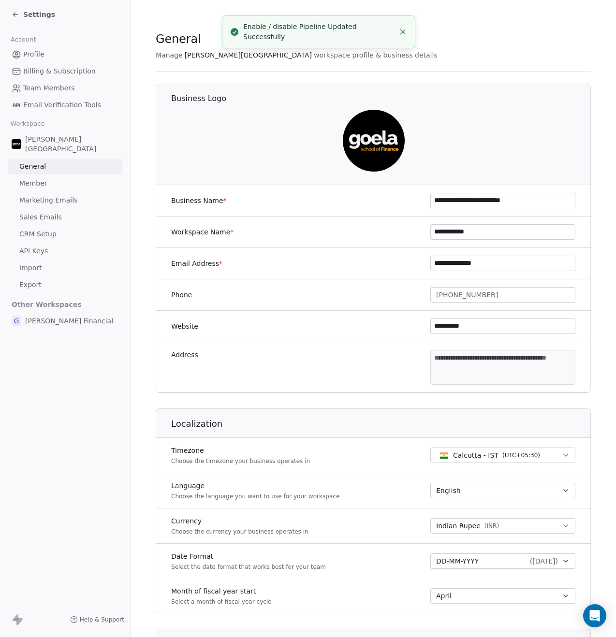
scroll to position [0, 0]
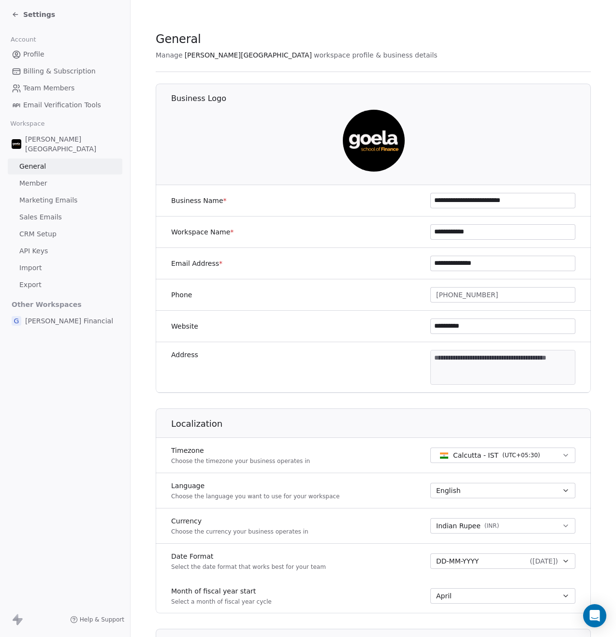
click at [33, 14] on span "Settings" at bounding box center [39, 15] width 32 height 10
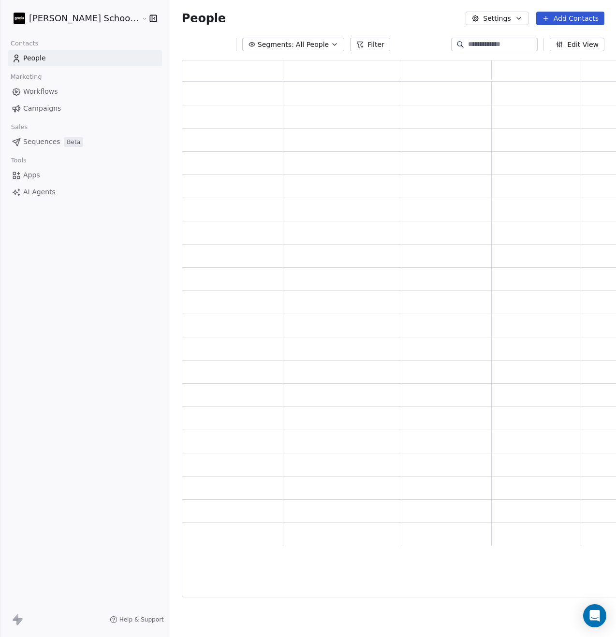
scroll to position [530, 447]
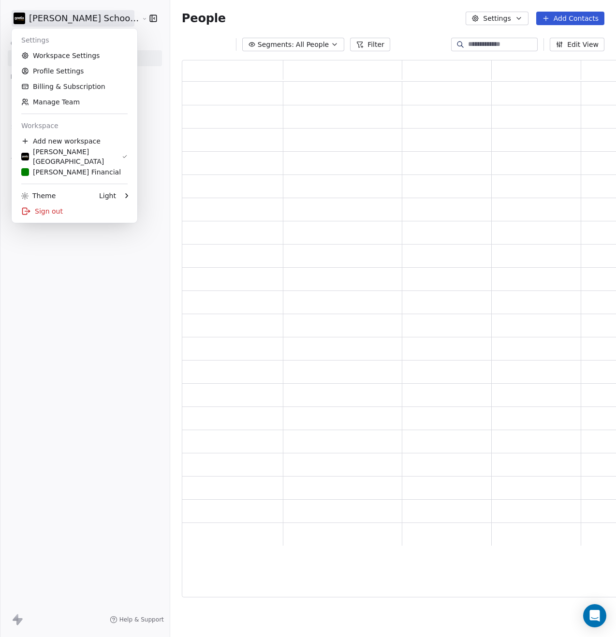
click at [86, 19] on html "Goela School of Finance LLP Contacts People Marketing Workflows Campaigns Sales…" at bounding box center [308, 318] width 616 height 637
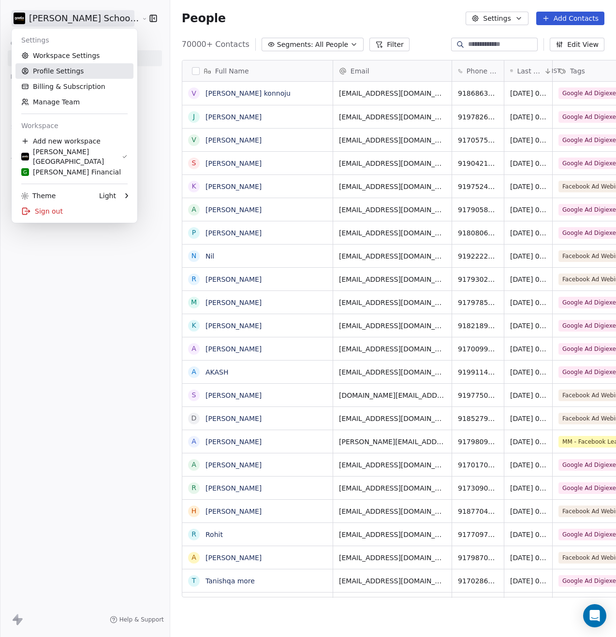
scroll to position [553, 470]
click at [74, 60] on link "Workspace Settings" at bounding box center [74, 55] width 118 height 15
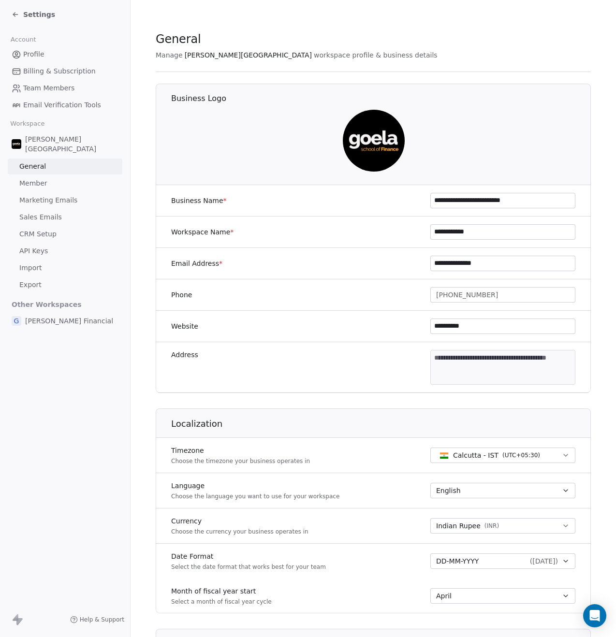
click at [530, 564] on span "( 26-08-2025 )" at bounding box center [544, 561] width 28 height 10
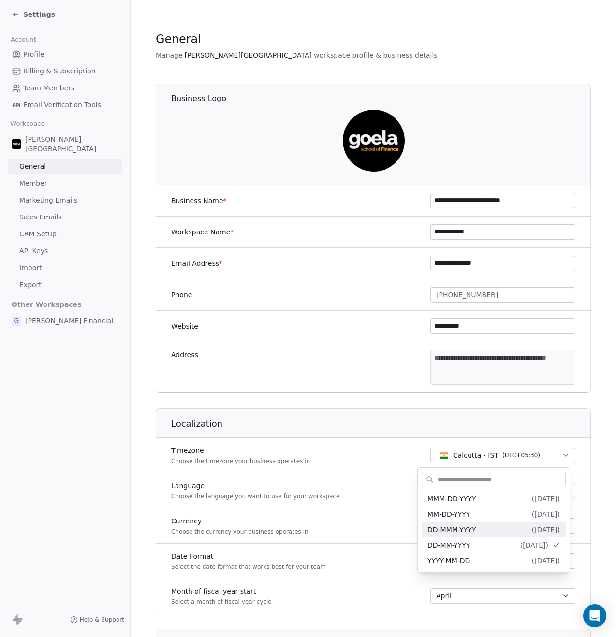
click at [135, 517] on html "**********" at bounding box center [308, 318] width 616 height 637
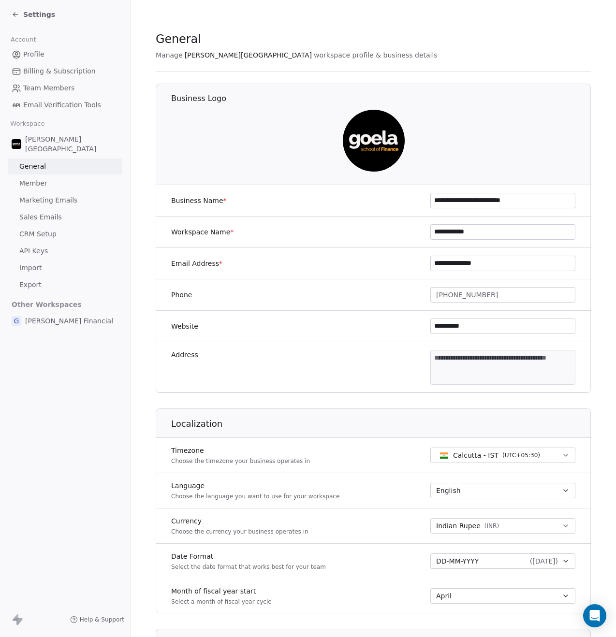
click at [42, 16] on span "Settings" at bounding box center [39, 15] width 32 height 10
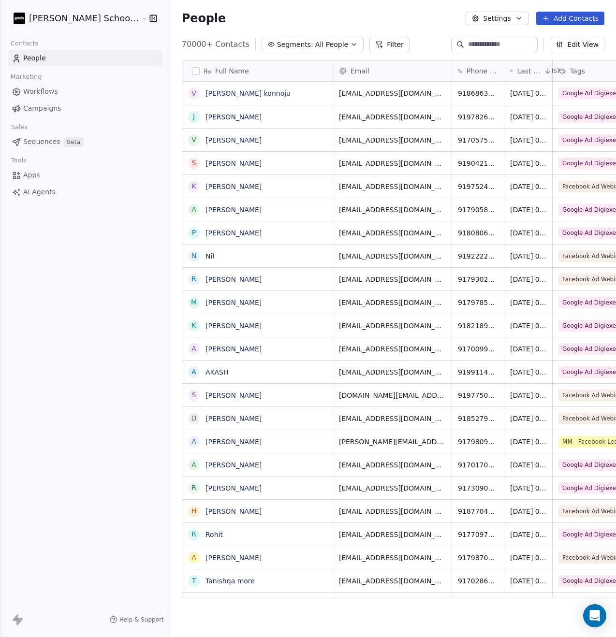
scroll to position [553, 470]
click at [75, 24] on html "Goela School of Finance LLP Contacts People Marketing Workflows Campaigns Sales…" at bounding box center [308, 318] width 616 height 637
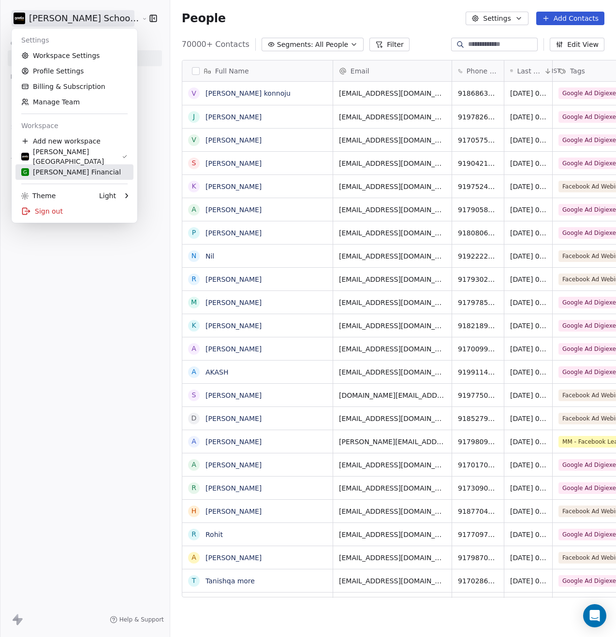
click at [68, 173] on div "G [PERSON_NAME] Financial" at bounding box center [71, 172] width 100 height 10
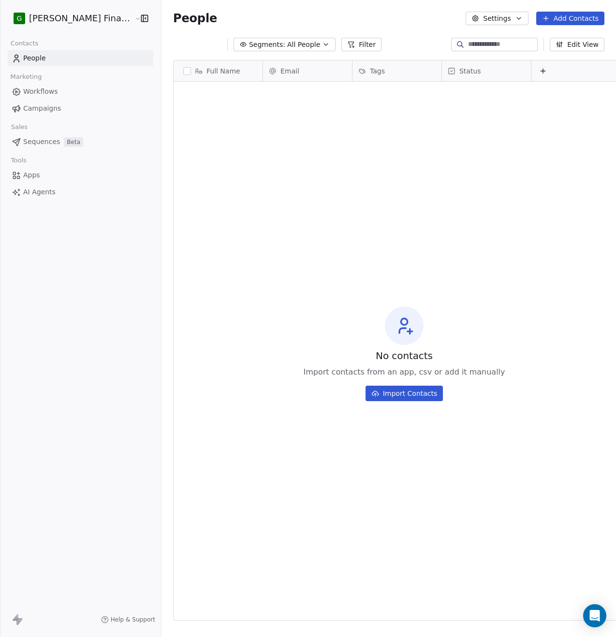
scroll to position [553, 478]
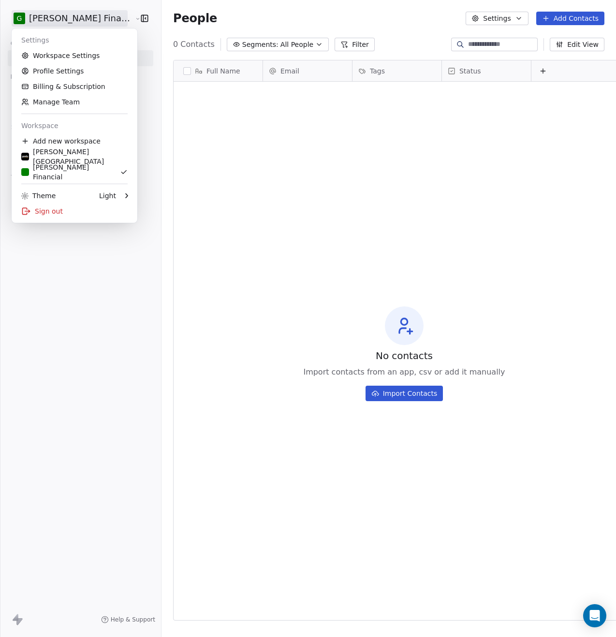
click at [72, 20] on html "G Goela Financial Services Contacts People Marketing Workflows Campaigns Sales …" at bounding box center [308, 318] width 616 height 637
click at [63, 50] on link "Workspace Settings" at bounding box center [74, 55] width 118 height 15
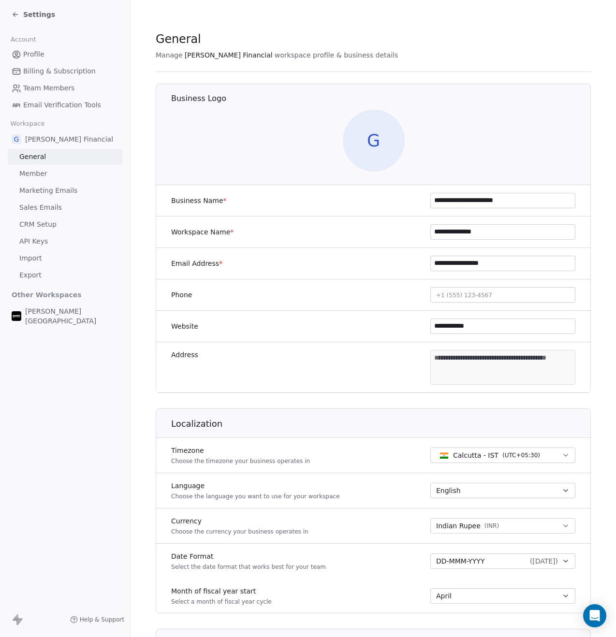
click at [567, 560] on button "DD-MMM-YYYY ( [DATE] )" at bounding box center [502, 560] width 145 height 15
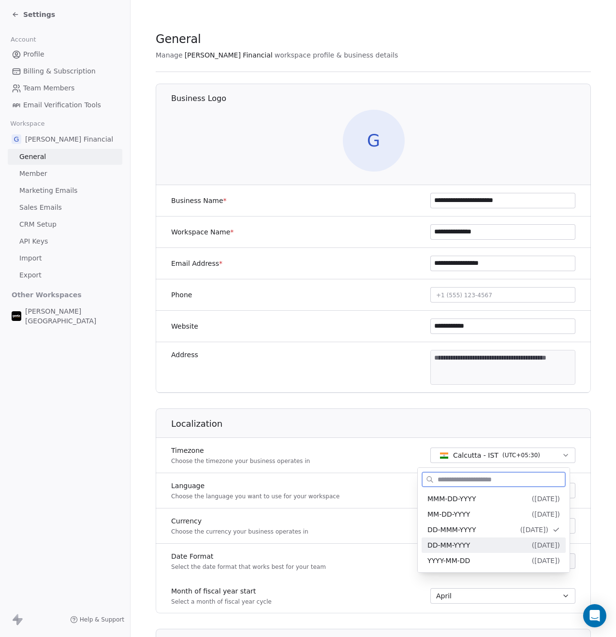
click at [532, 547] on span "( 26-08-2025 )" at bounding box center [546, 545] width 28 height 8
